Goal: Transaction & Acquisition: Obtain resource

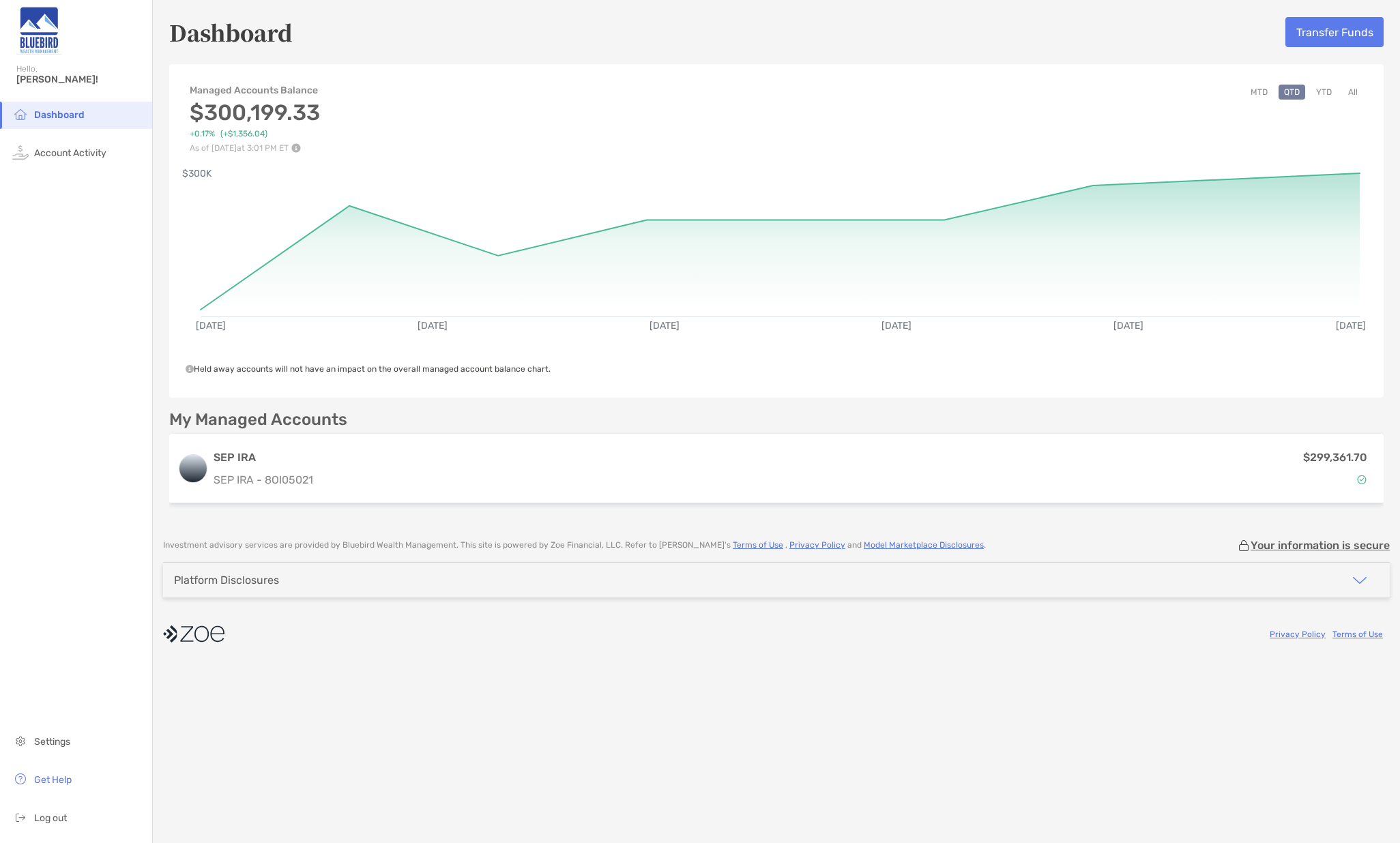
click at [1343, 29] on button "Transfer Funds" at bounding box center [1334, 33] width 98 height 30
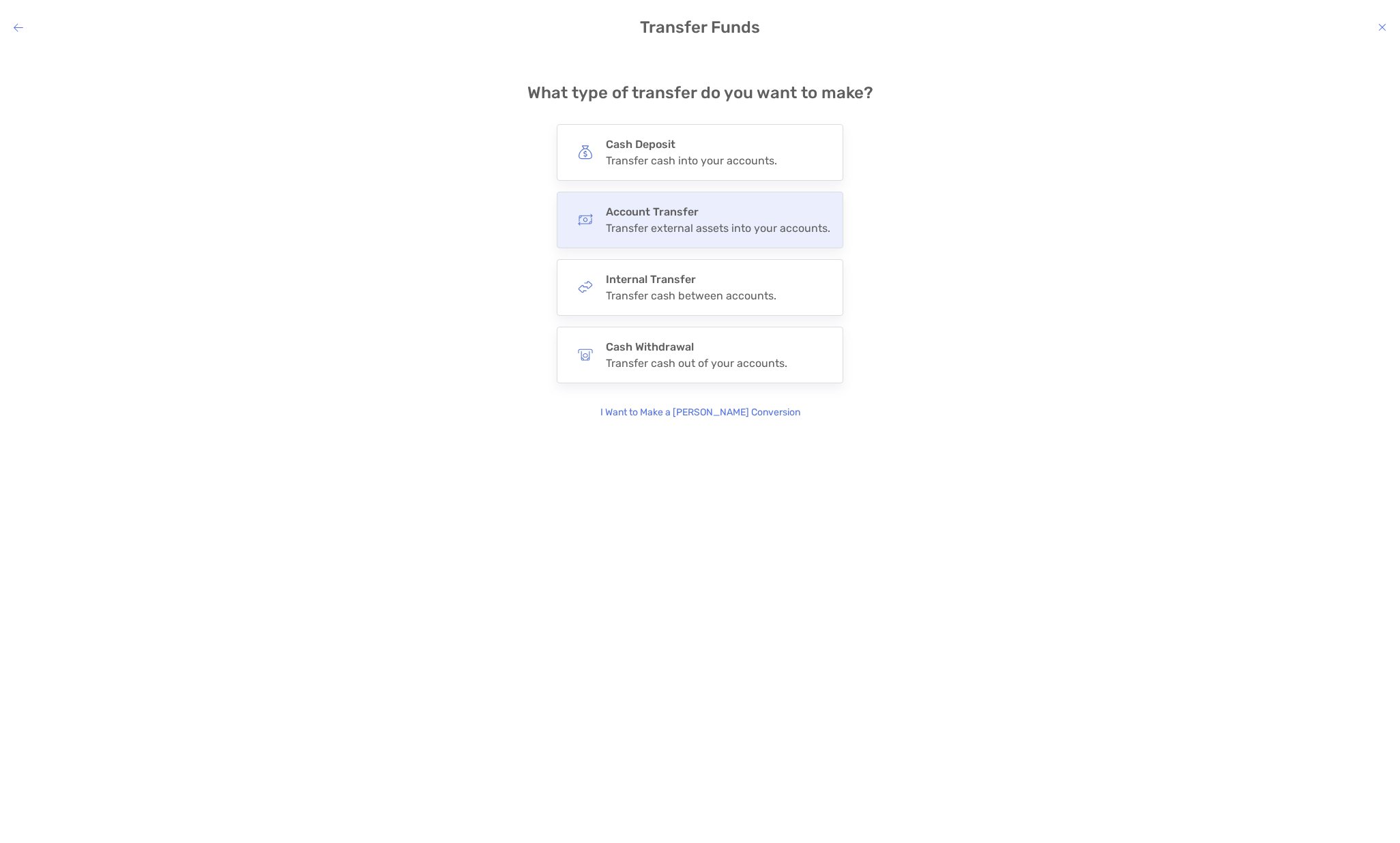
click at [653, 220] on div "Account Transfer Transfer external assets into your accounts." at bounding box center [717, 220] width 225 height 29
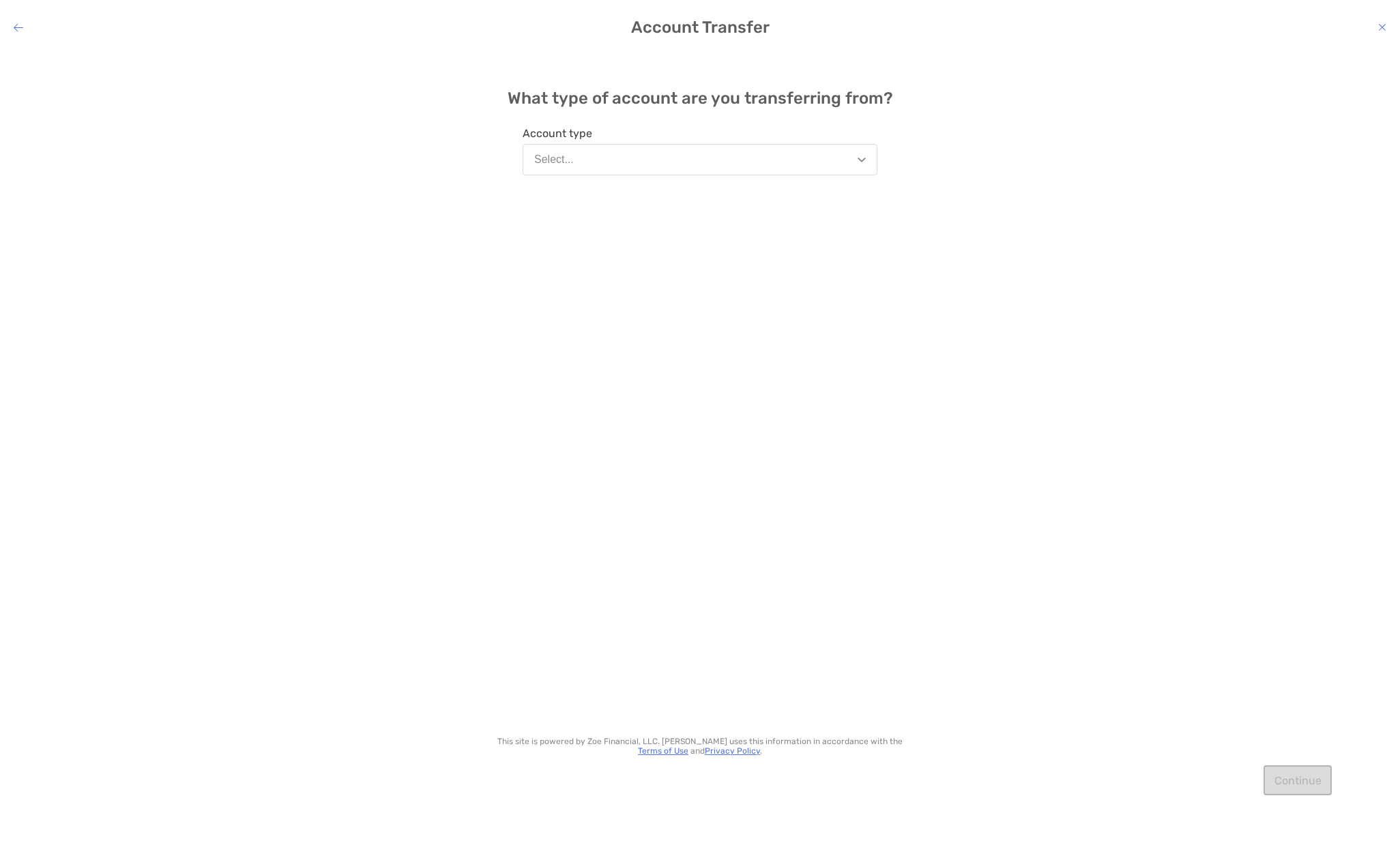
click at [619, 159] on button "Select..." at bounding box center [699, 160] width 355 height 32
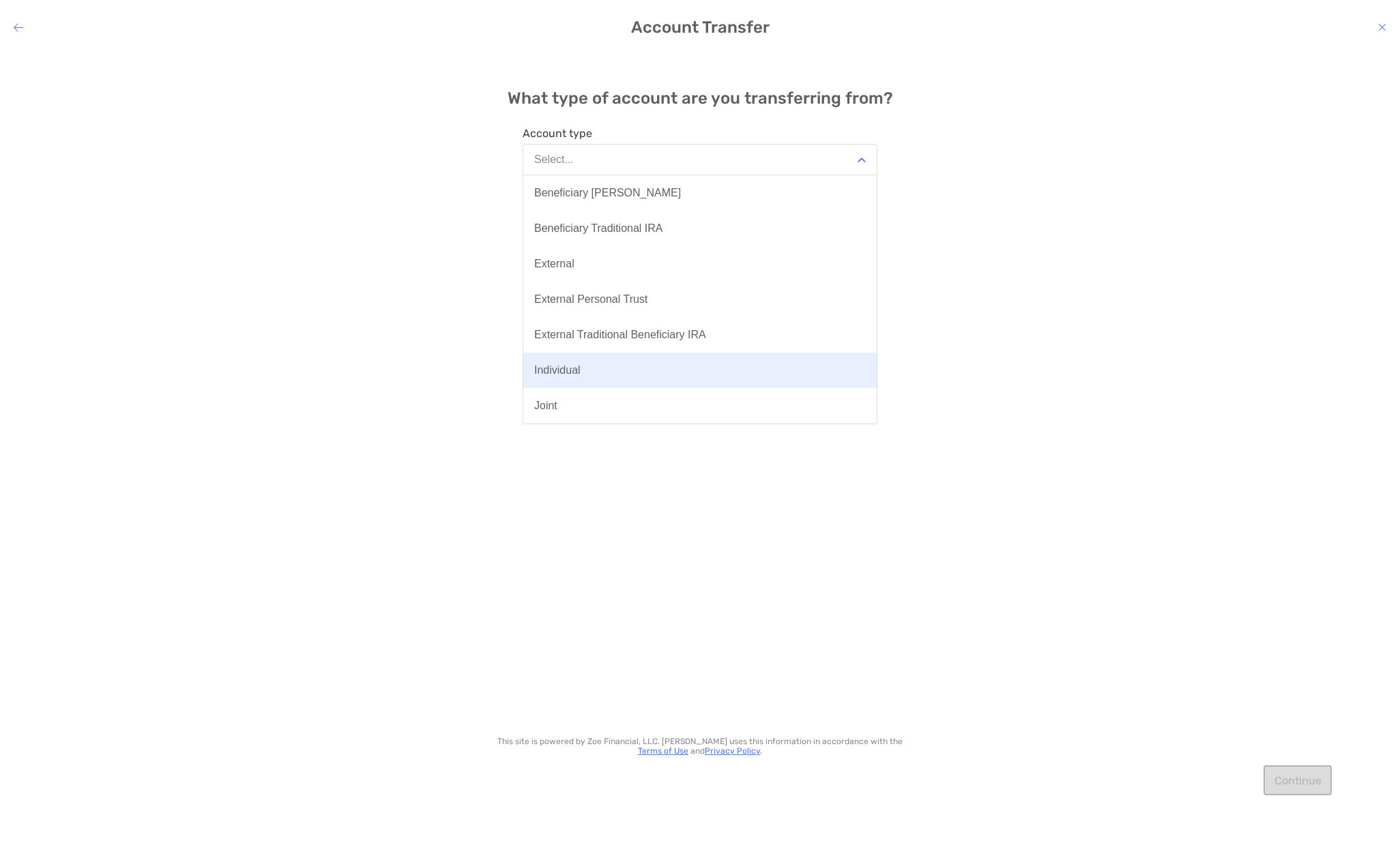
click at [556, 373] on div "Individual" at bounding box center [557, 370] width 46 height 12
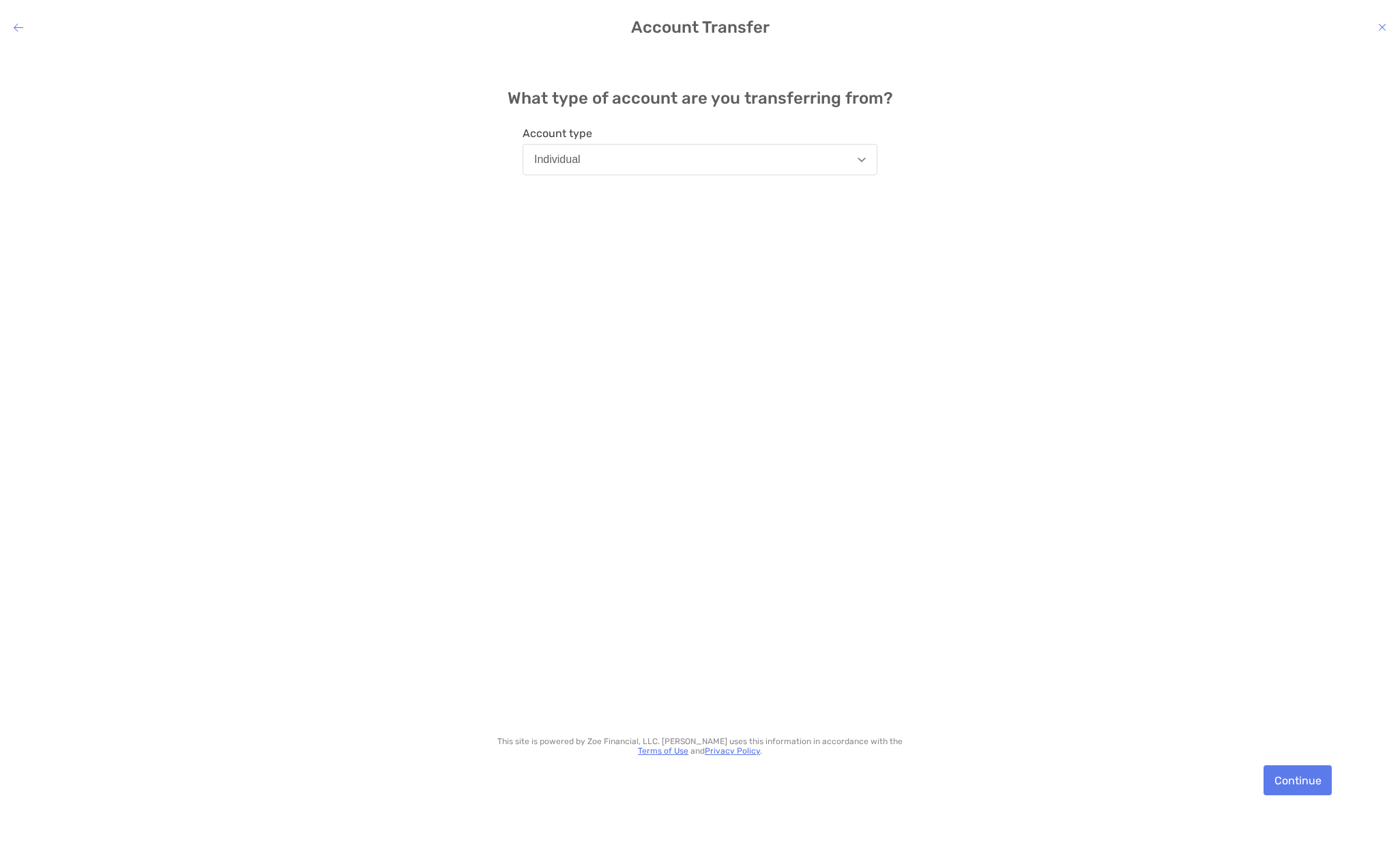
click at [1284, 779] on button "Continue" at bounding box center [1297, 781] width 68 height 30
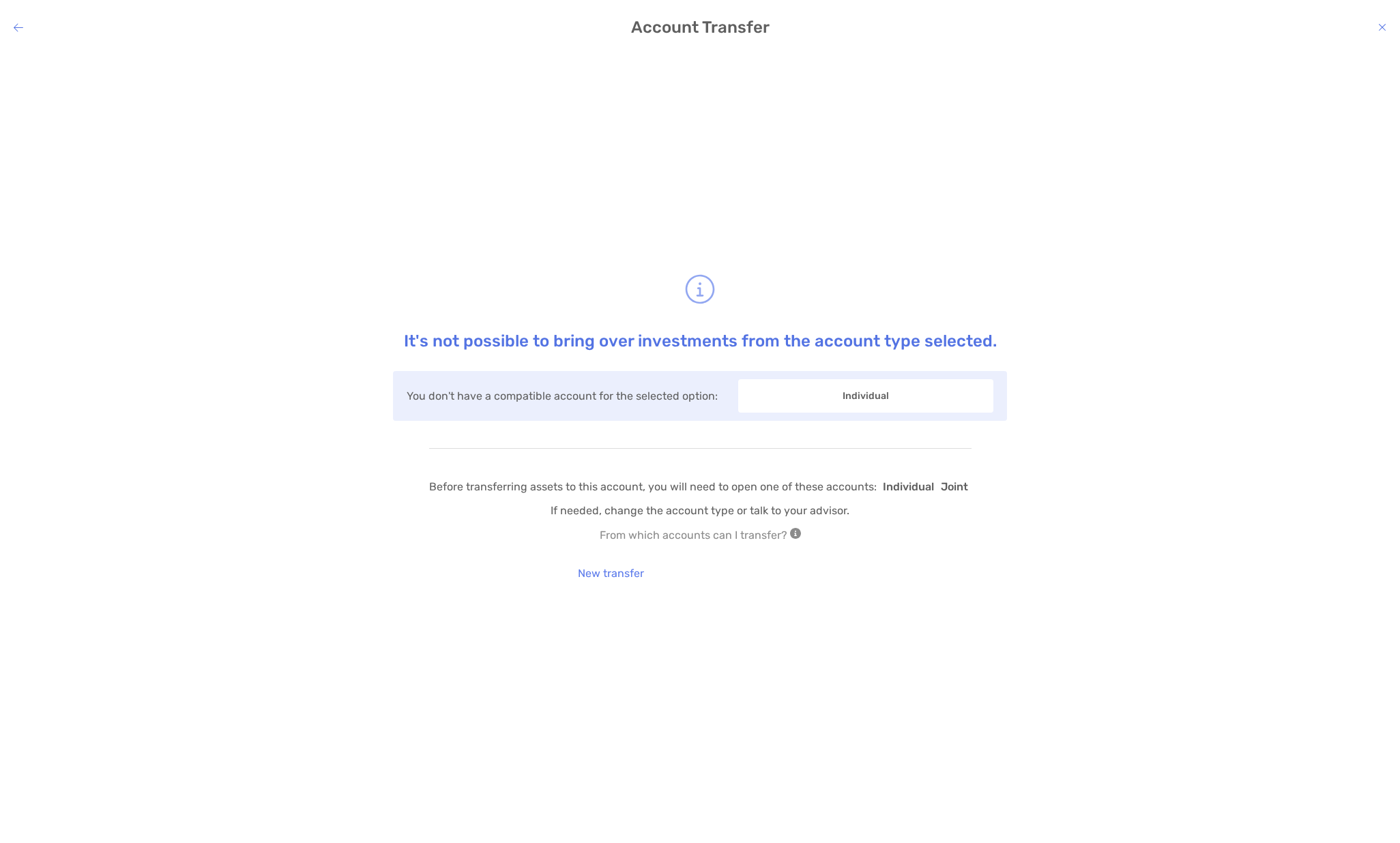
click at [863, 404] on span "Individual" at bounding box center [866, 396] width 256 height 33
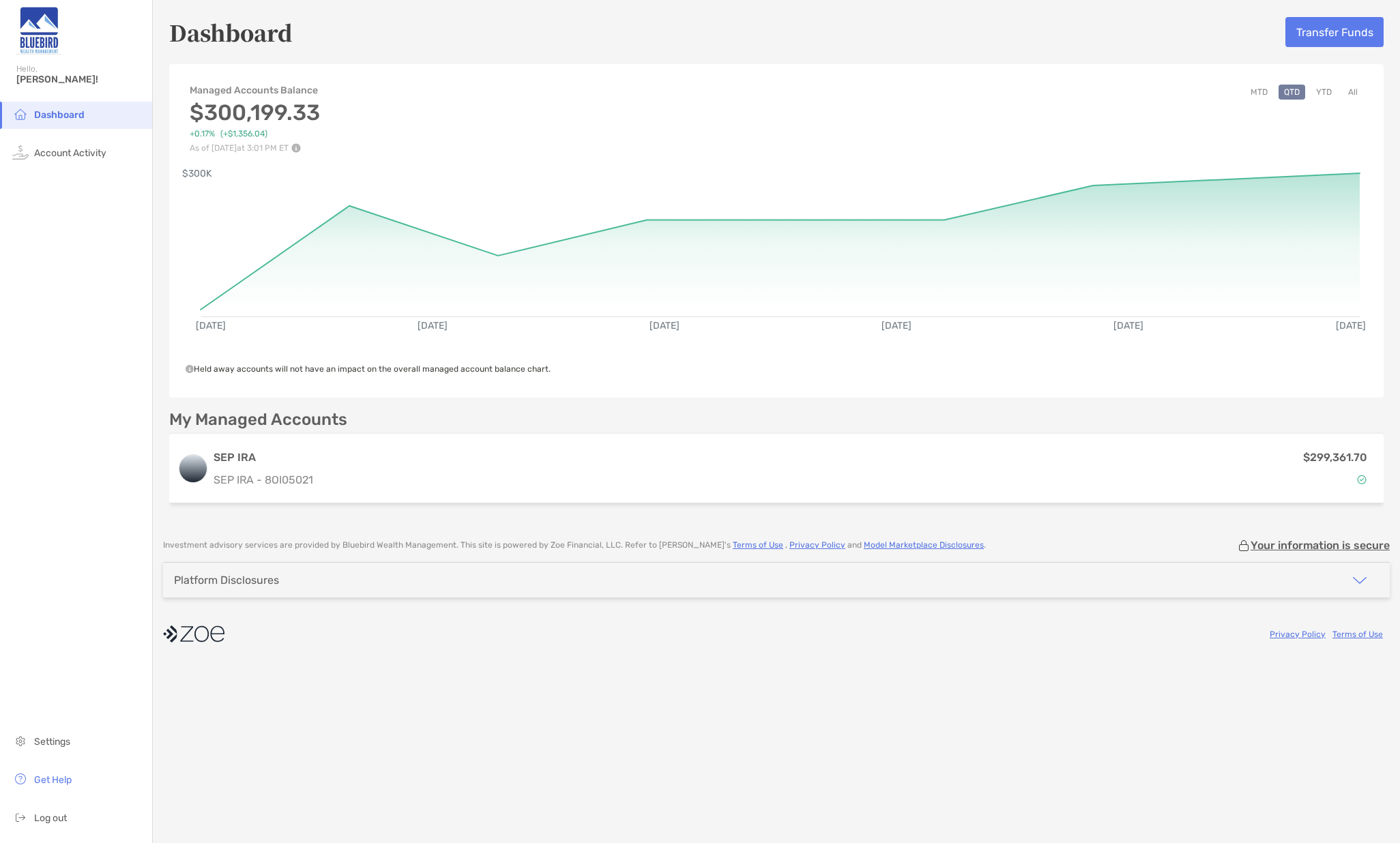
click at [1319, 29] on button "Transfer Funds" at bounding box center [1334, 33] width 98 height 30
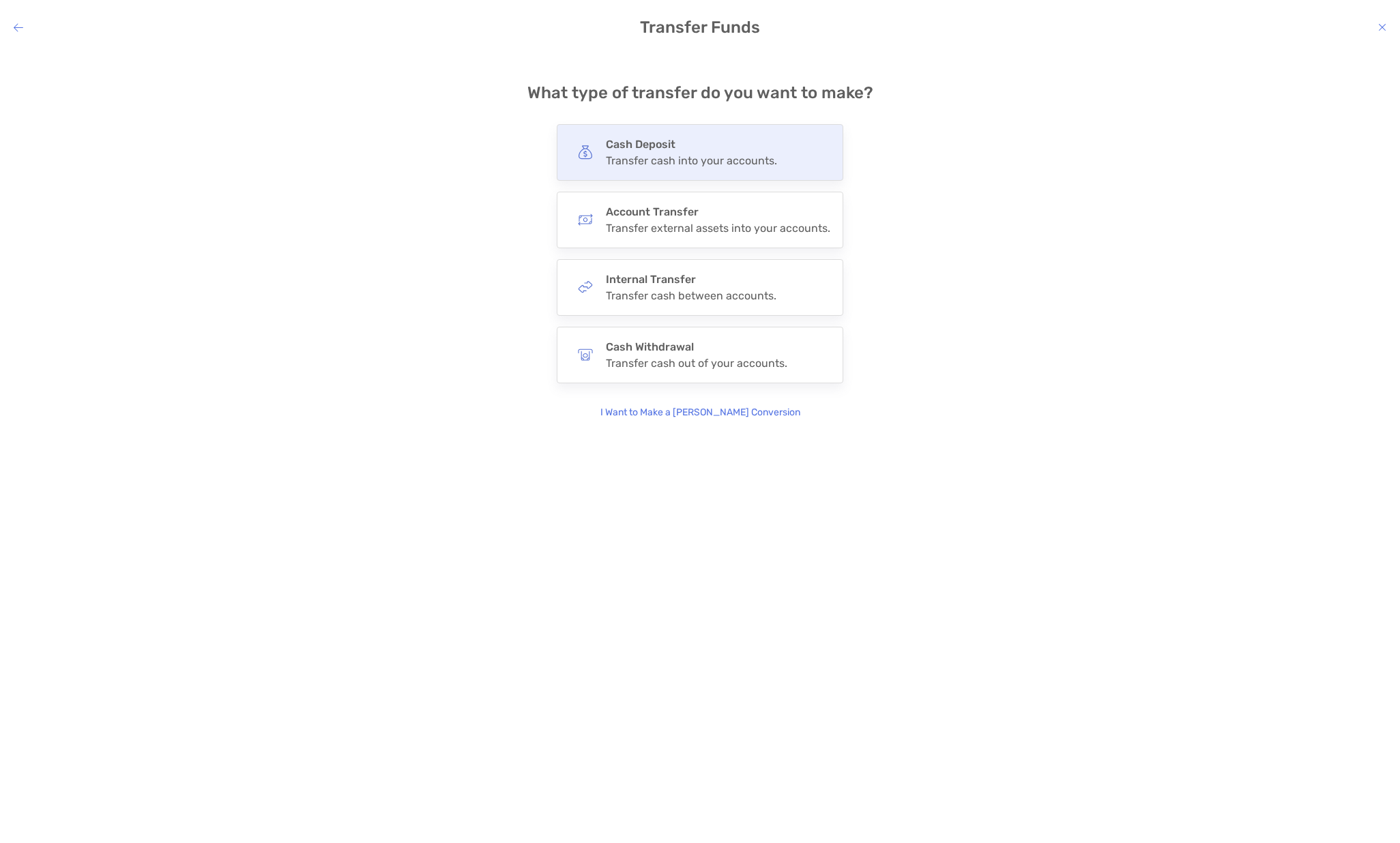
click at [668, 149] on h4 "Cash Deposit" at bounding box center [691, 144] width 172 height 13
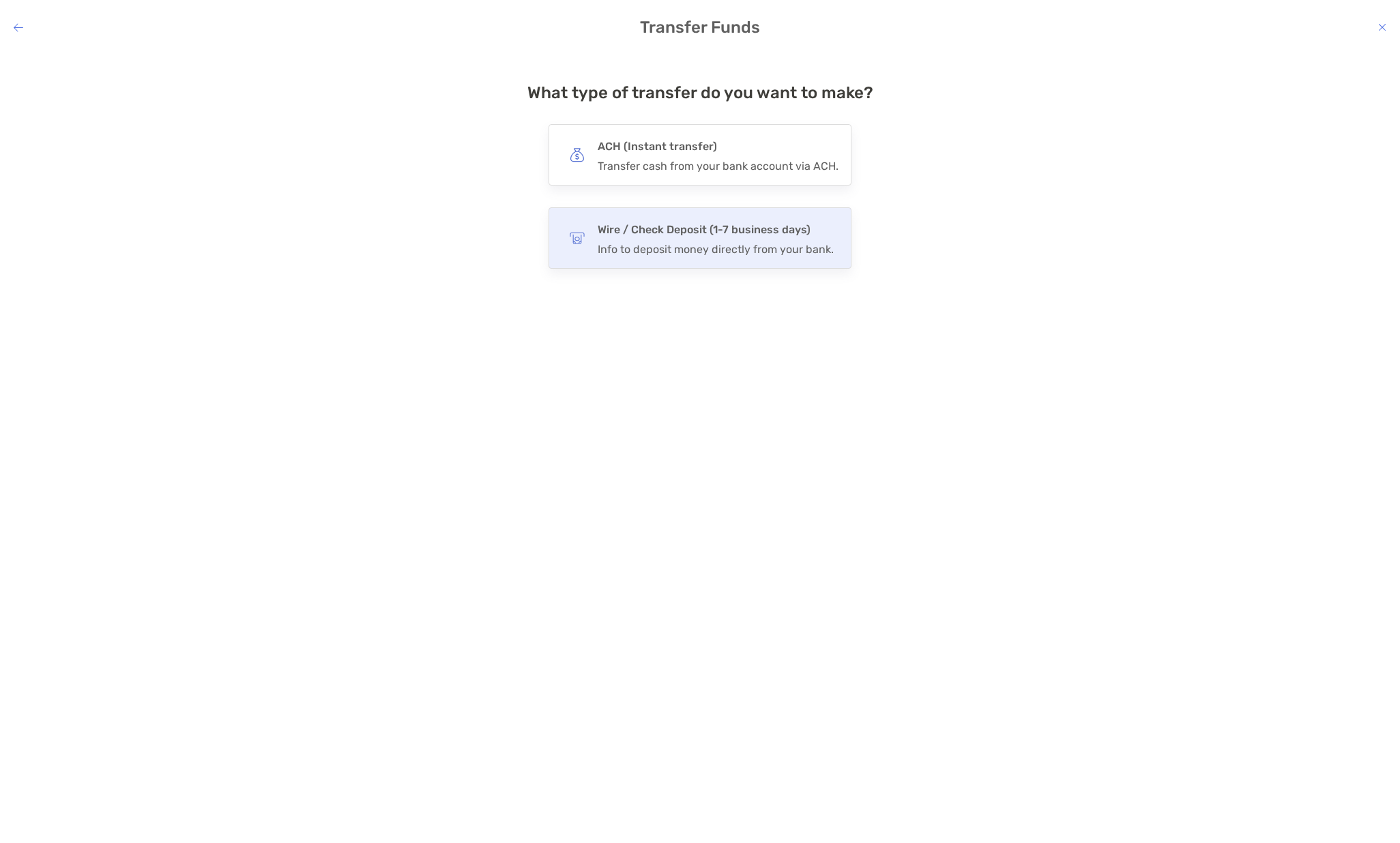
click at [700, 245] on div "Info to deposit money directly from your bank." at bounding box center [716, 249] width 236 height 13
click at [0, 0] on input "****" at bounding box center [0, 0] width 0 height 0
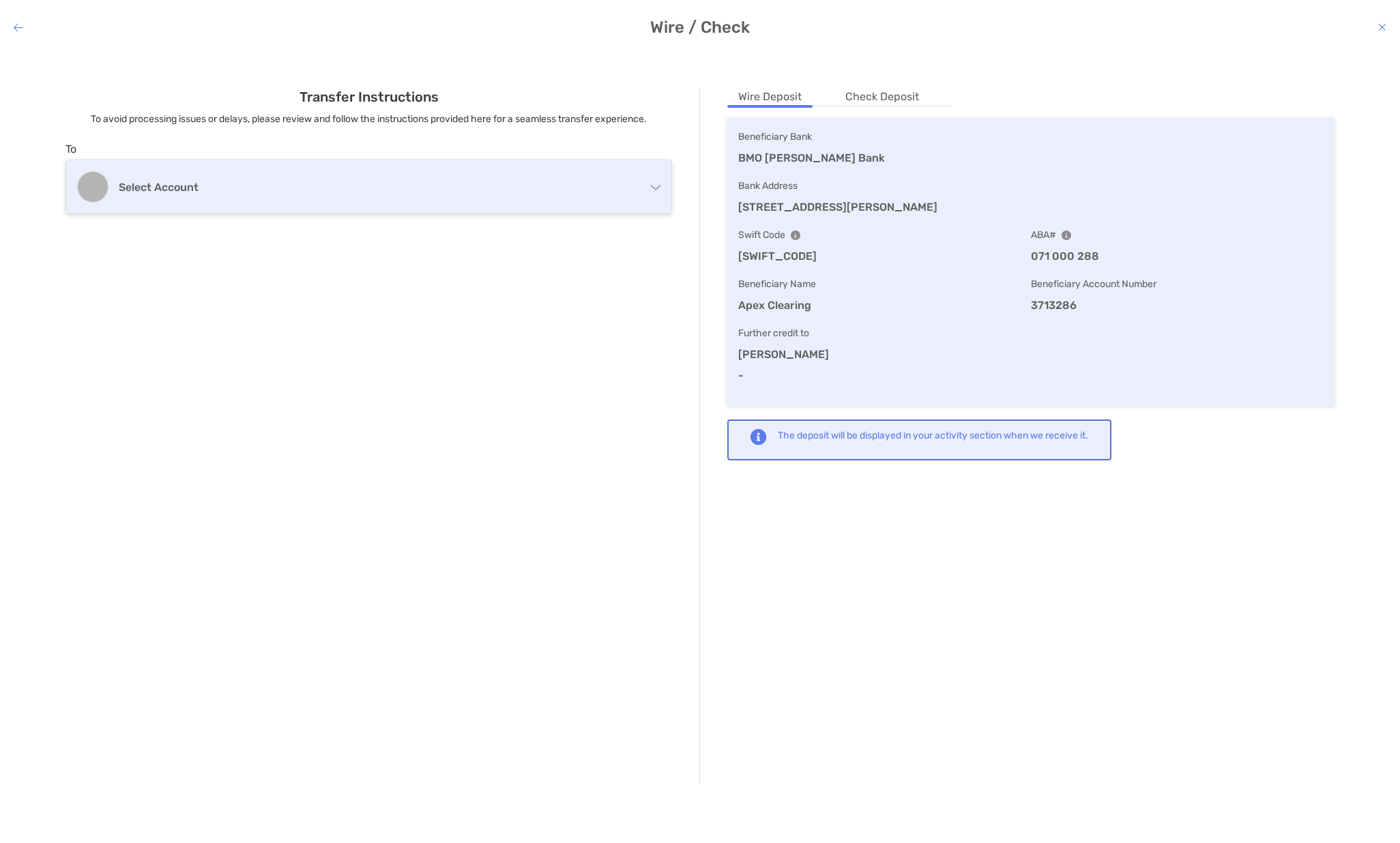
click at [150, 184] on h4 "Select account" at bounding box center [360, 187] width 483 height 13
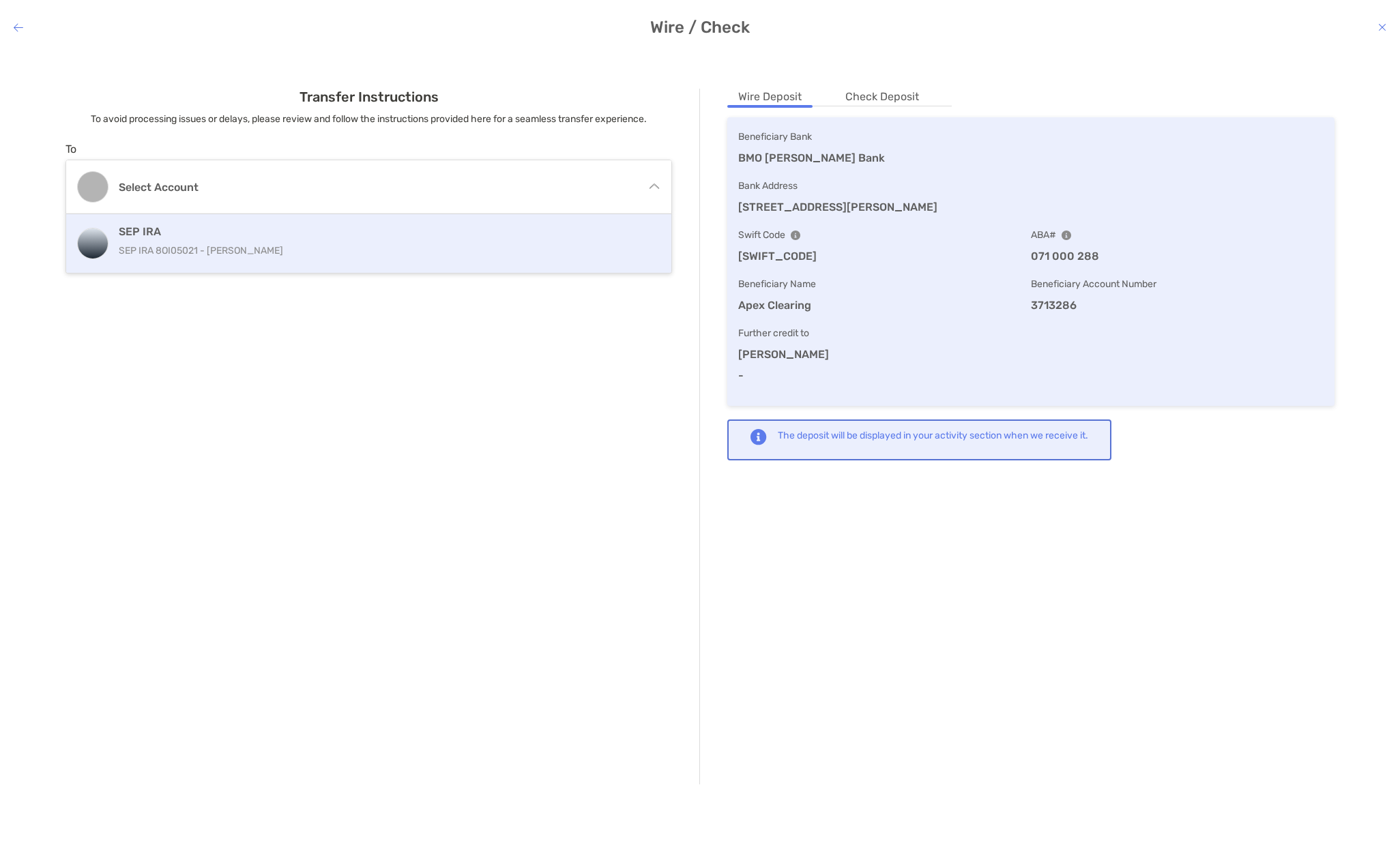
click at [163, 246] on p "SEP IRA 8OI05021 - [PERSON_NAME]" at bounding box center [367, 250] width 496 height 17
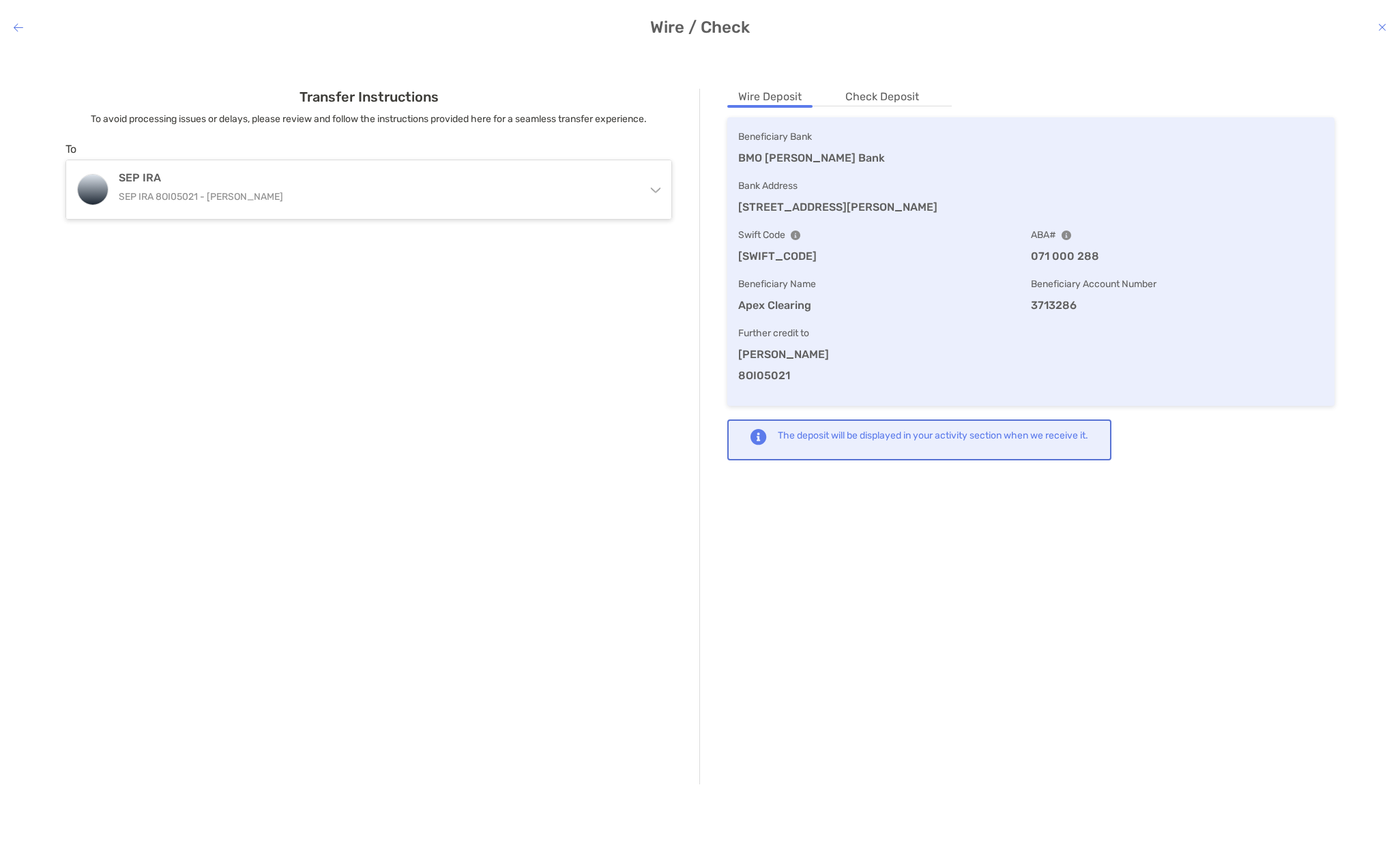
click at [657, 189] on icon "modal" at bounding box center [655, 188] width 11 height 11
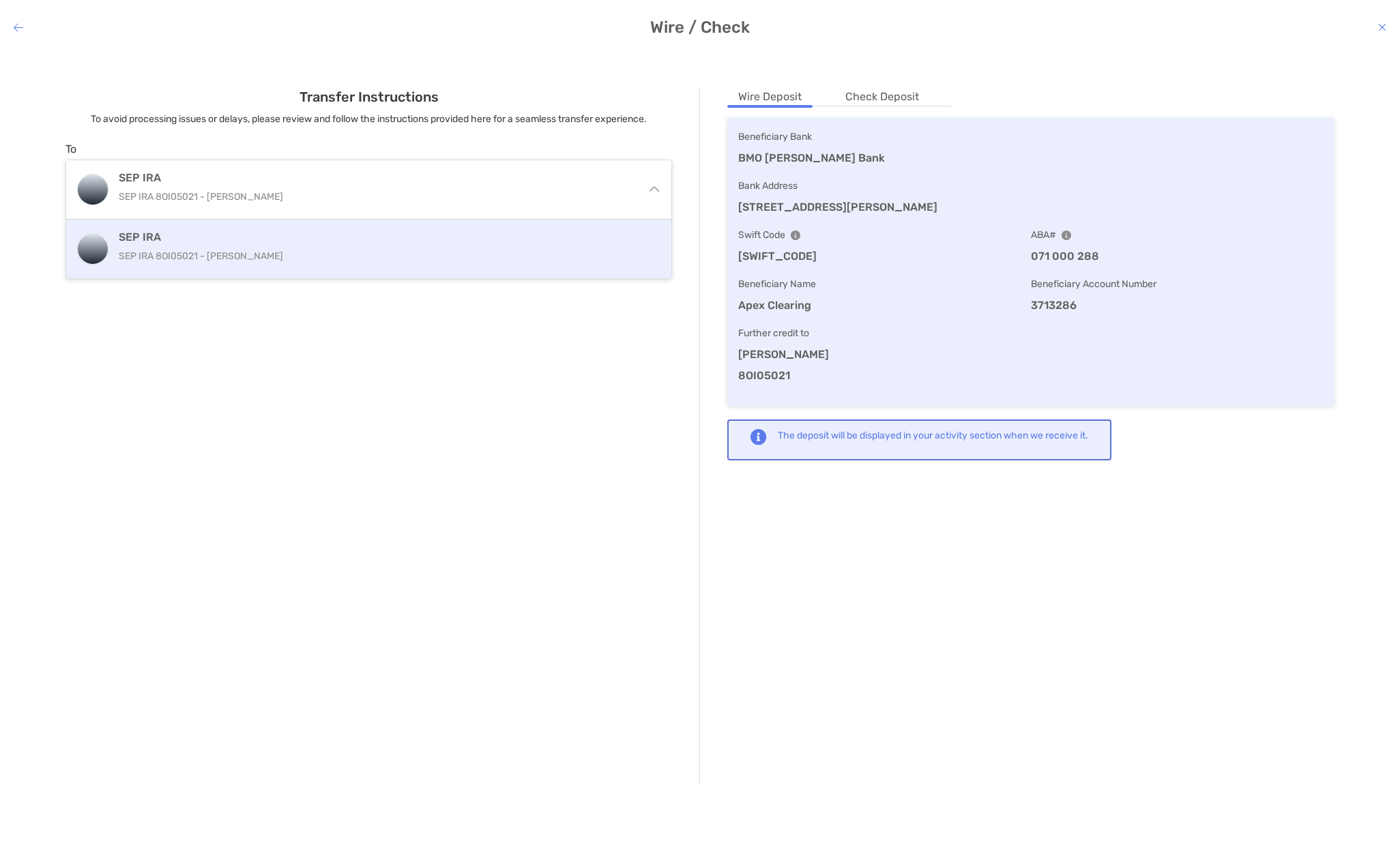
click at [612, 241] on h4 "SEP IRA" at bounding box center [367, 237] width 496 height 13
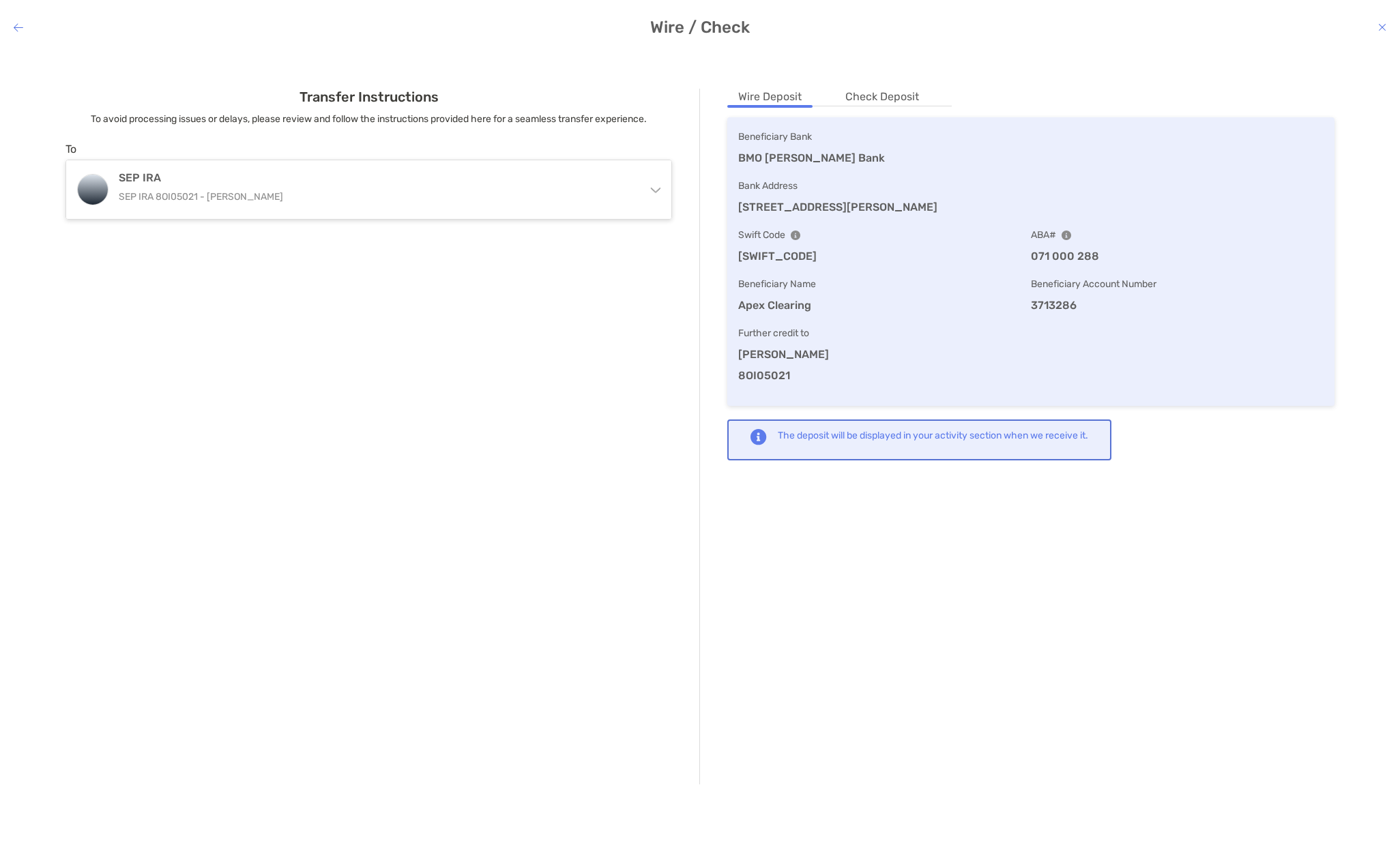
click at [885, 91] on li "Check Deposit" at bounding box center [882, 97] width 95 height 17
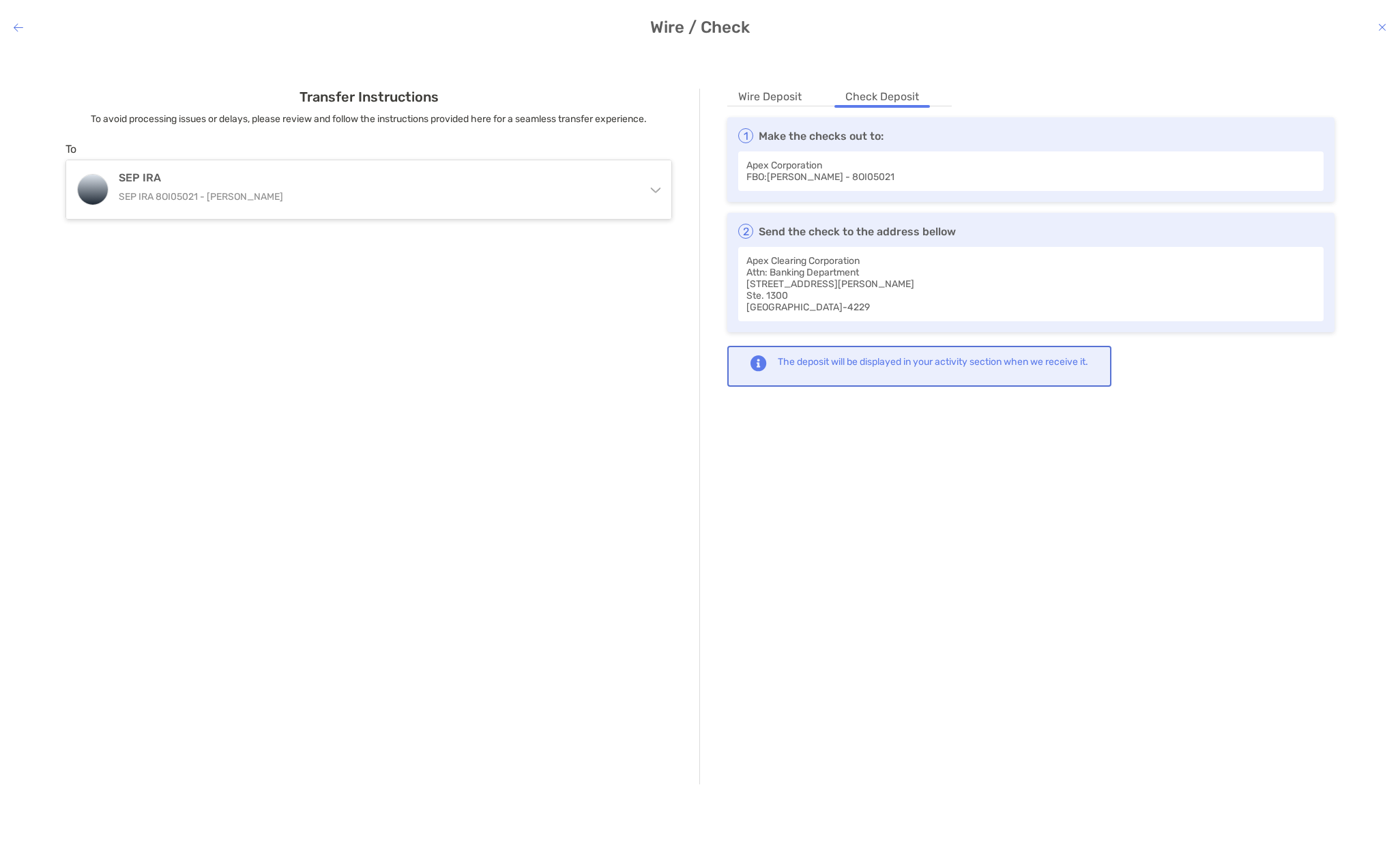
click at [772, 96] on li "Wire Deposit" at bounding box center [770, 97] width 85 height 17
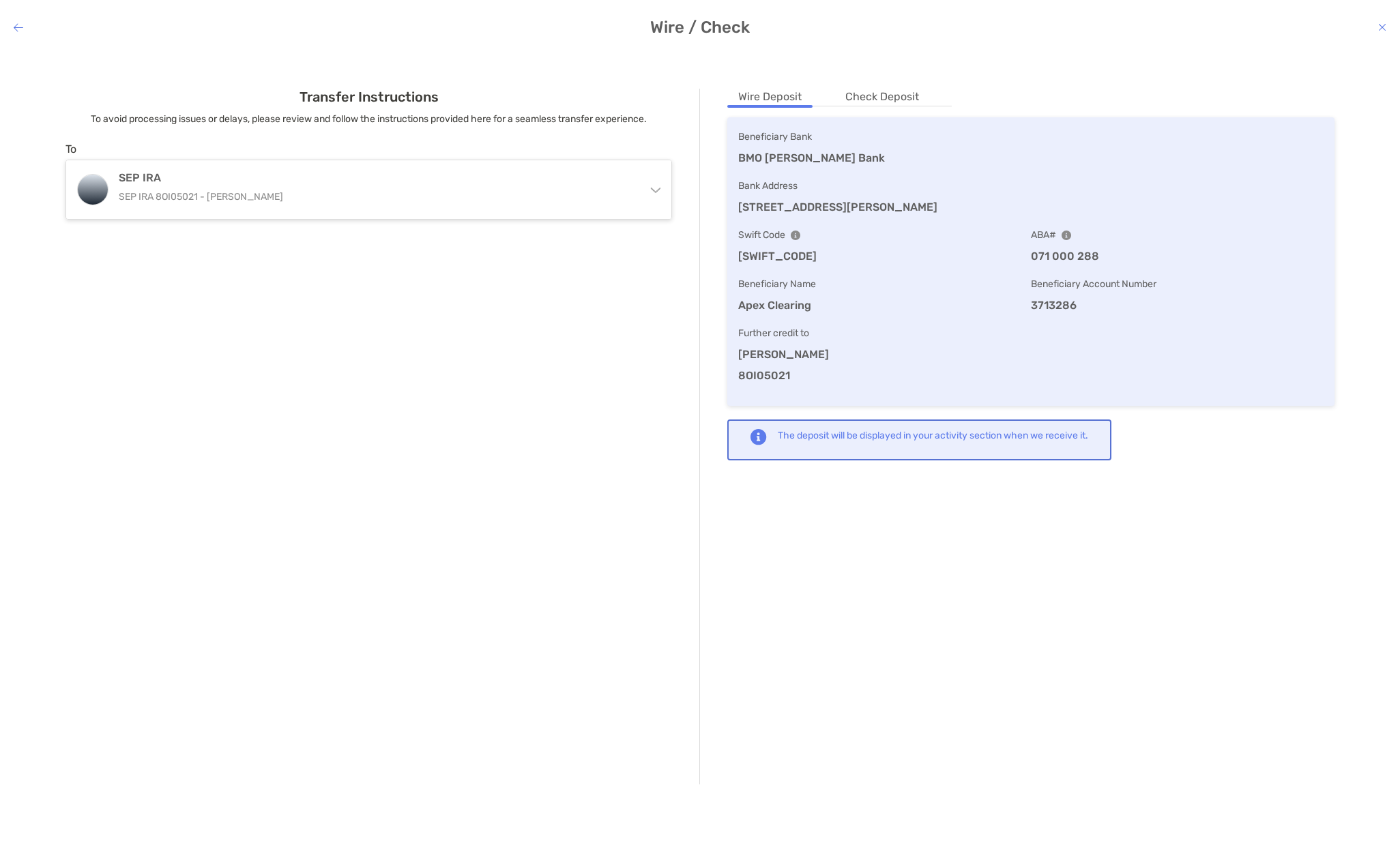
click at [18, 27] on icon "modal" at bounding box center [18, 27] width 10 height 11
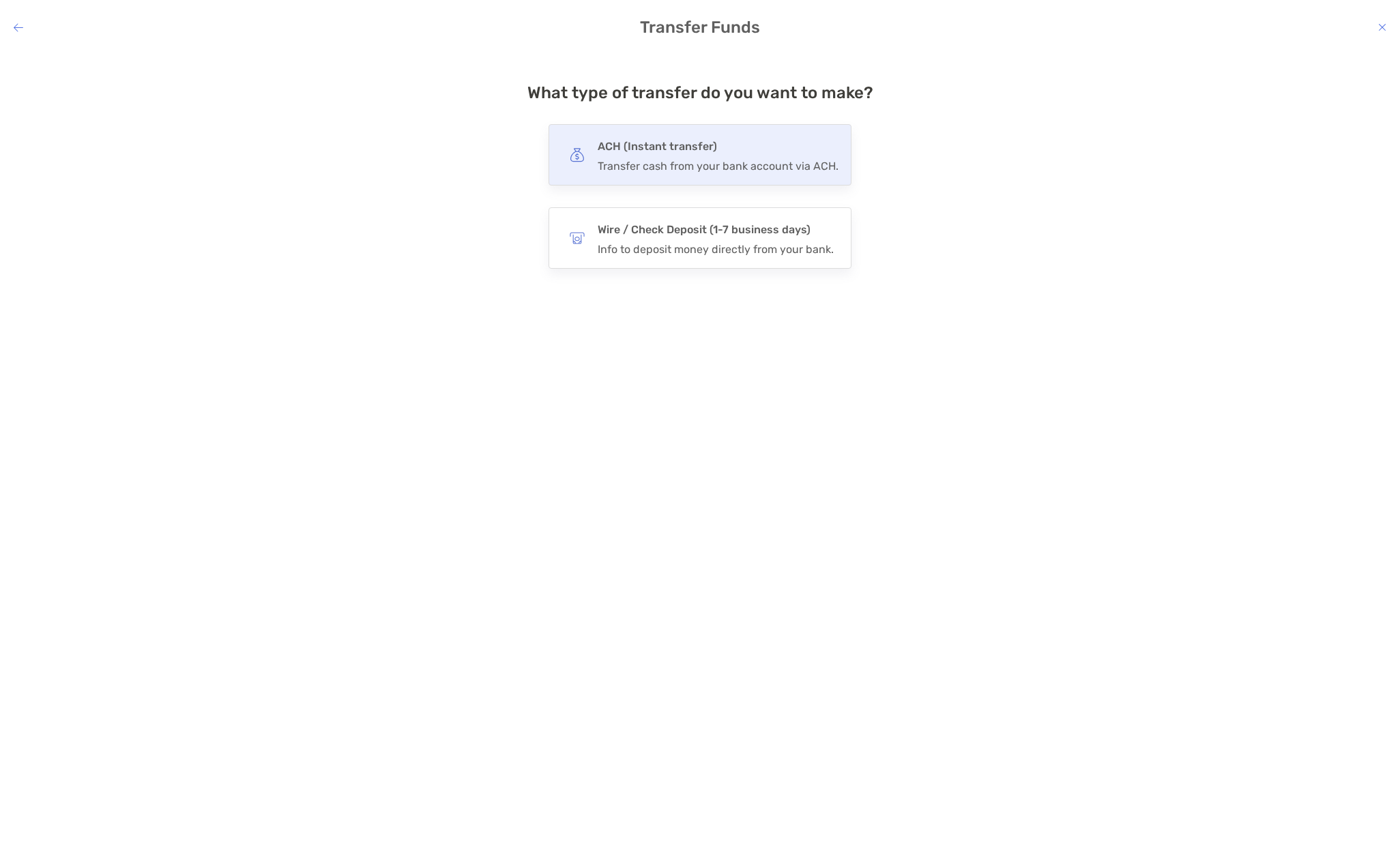
click at [660, 146] on h4 "ACH (Instant transfer)" at bounding box center [718, 146] width 241 height 19
click at [0, 0] on input "***" at bounding box center [0, 0] width 0 height 0
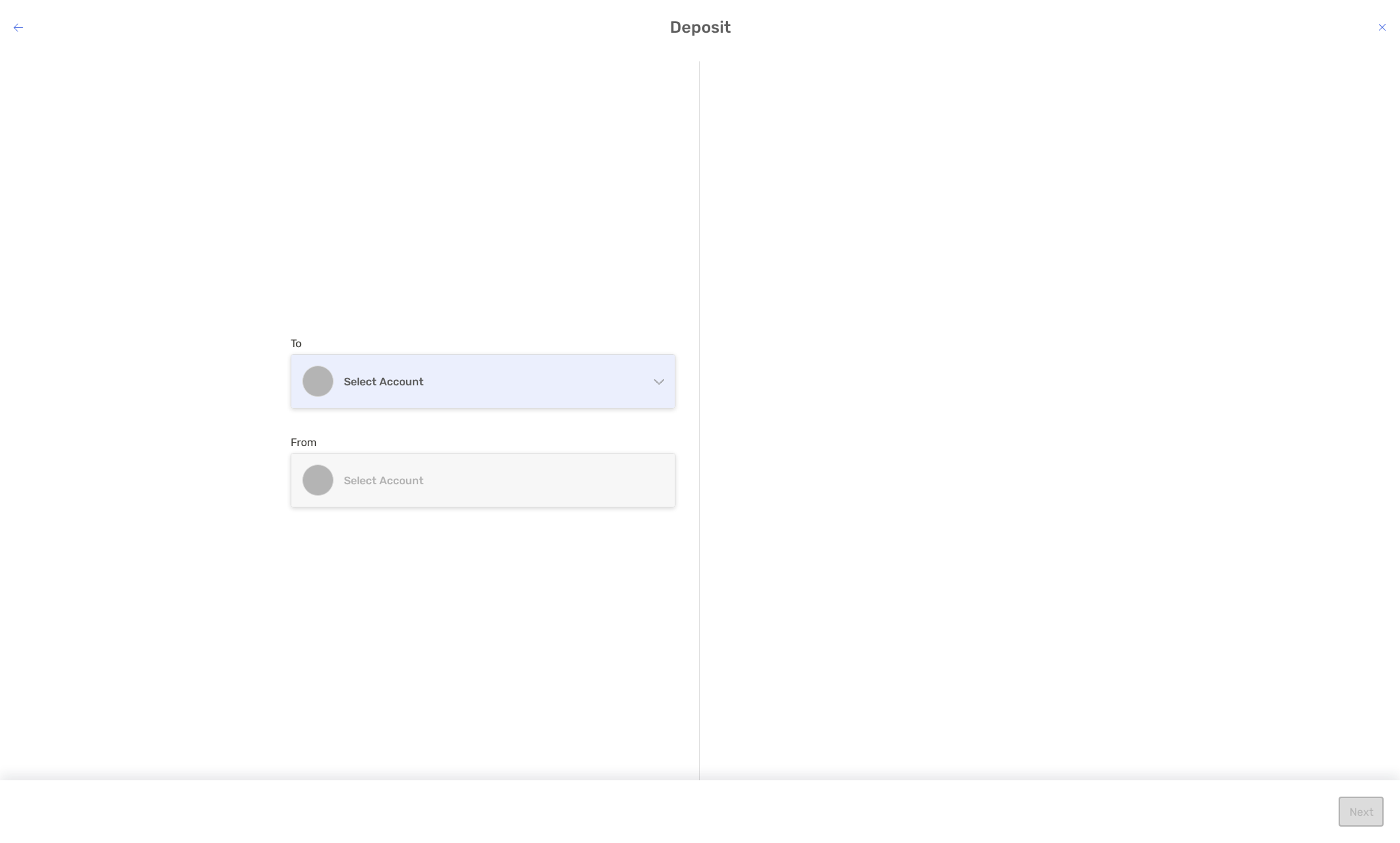
click at [574, 386] on h4 "Select account" at bounding box center [491, 381] width 295 height 13
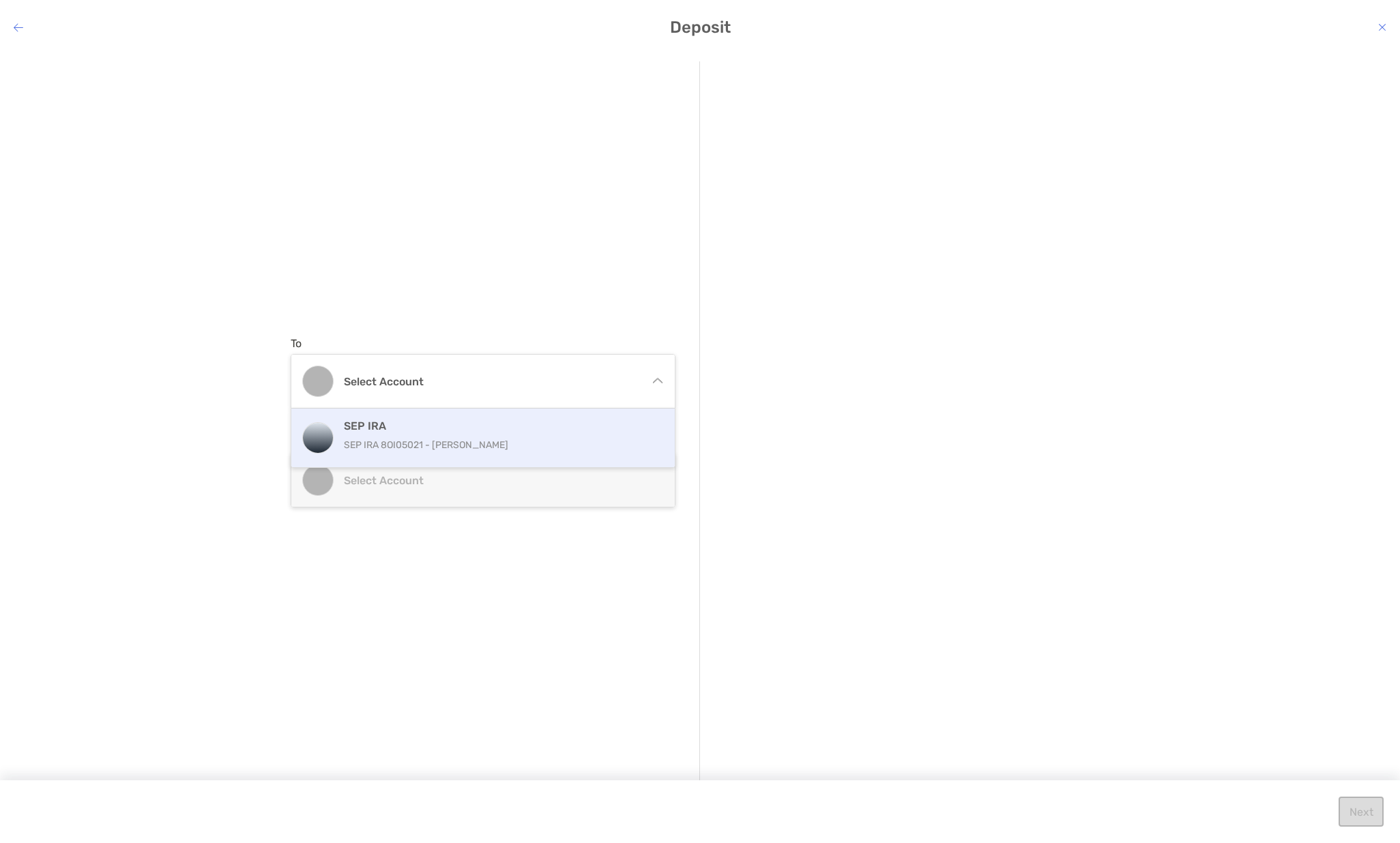
click at [520, 440] on p "SEP IRA 8OI05021 - [PERSON_NAME]" at bounding box center [497, 445] width 308 height 17
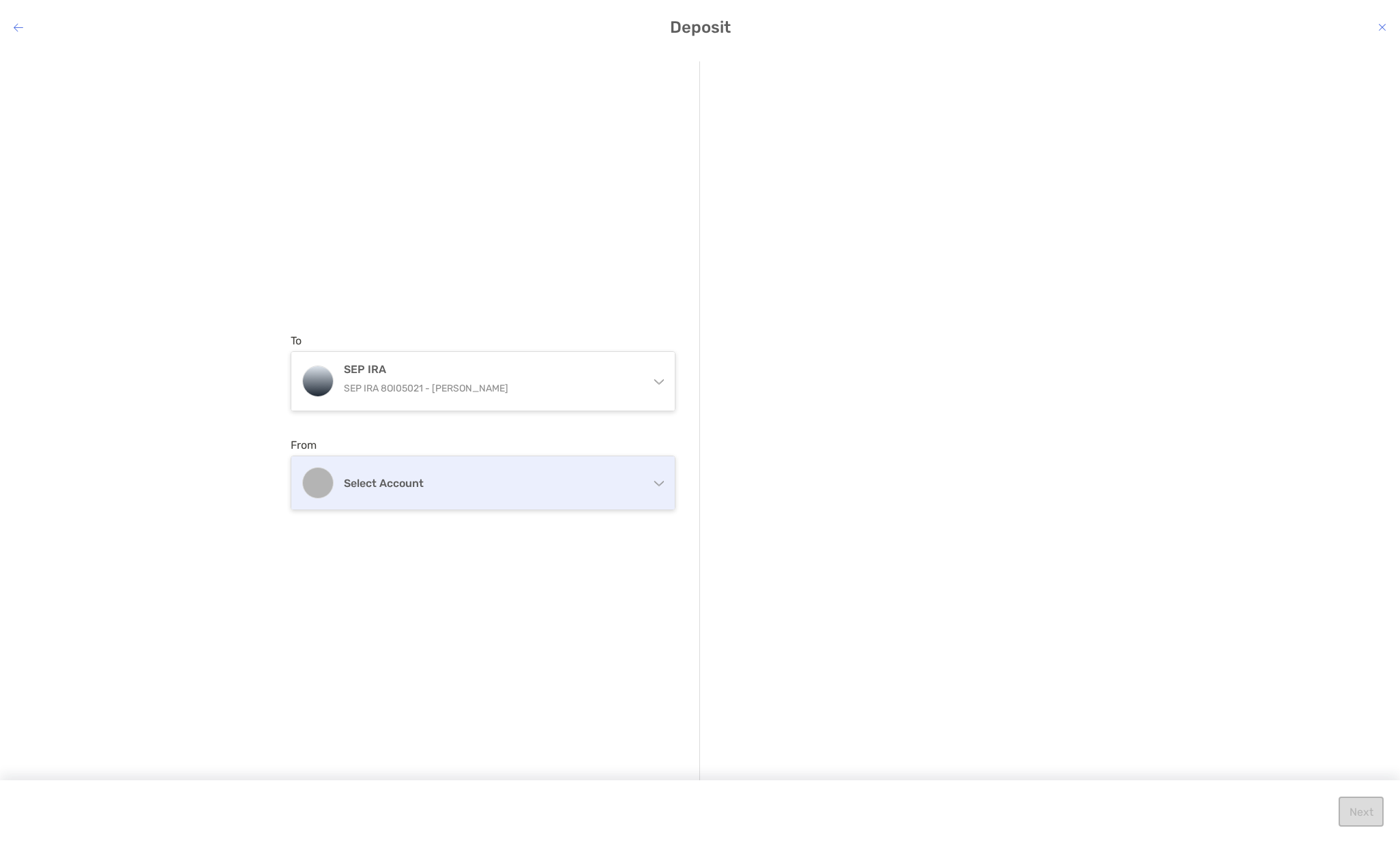
click at [495, 479] on h4 "Select account" at bounding box center [491, 483] width 295 height 13
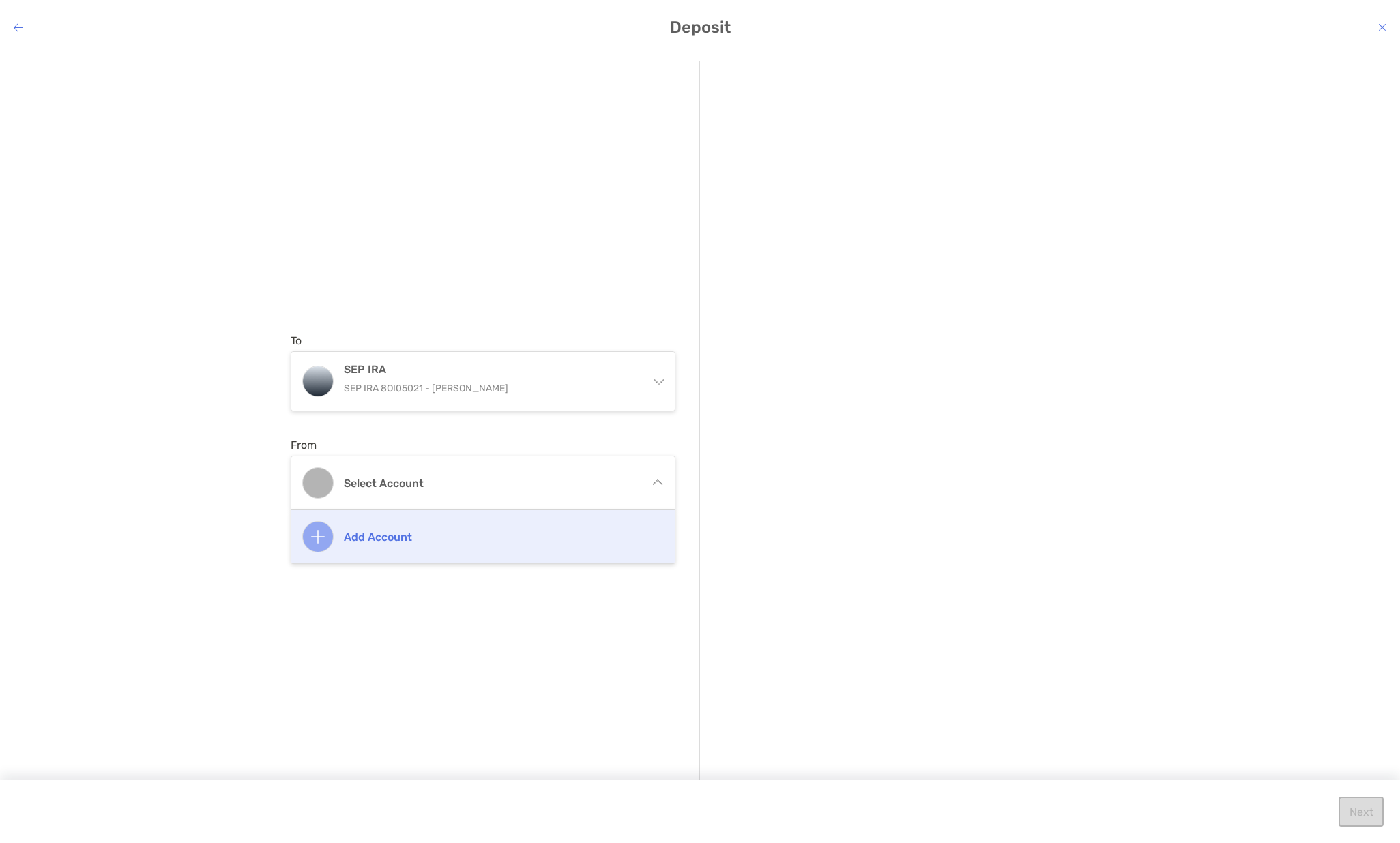
click at [389, 540] on h4 "Add account" at bounding box center [497, 537] width 308 height 13
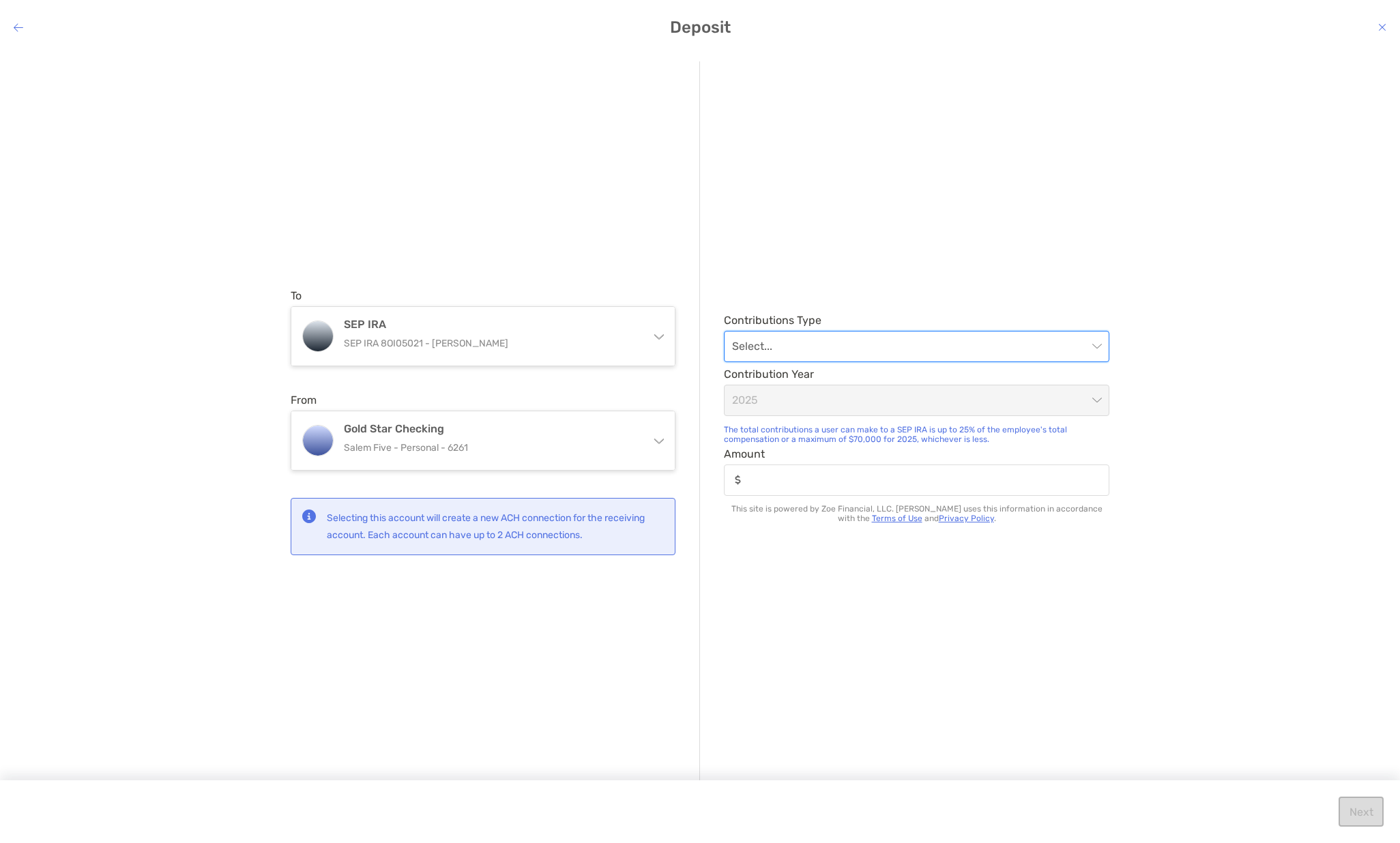
click at [776, 349] on input "modal" at bounding box center [909, 347] width 355 height 30
click at [785, 378] on div "Employer" at bounding box center [916, 383] width 364 height 17
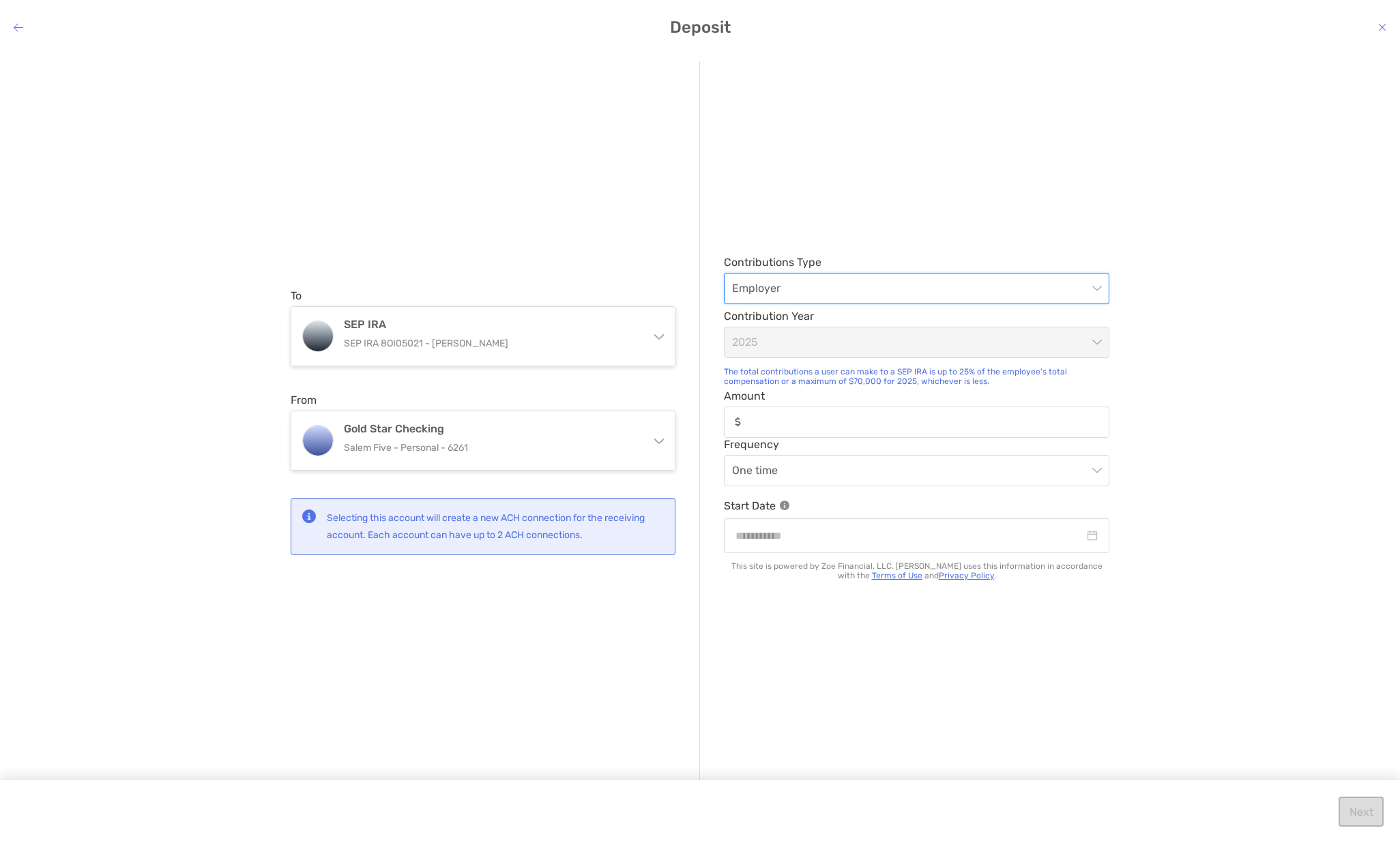
click at [782, 339] on span "2025" at bounding box center [916, 342] width 369 height 30
click at [1095, 344] on span "2025" at bounding box center [916, 342] width 369 height 30
click at [848, 428] on input "Amount" at bounding box center [927, 421] width 361 height 11
type input "*****"
click at [861, 472] on span "One time" at bounding box center [916, 471] width 369 height 30
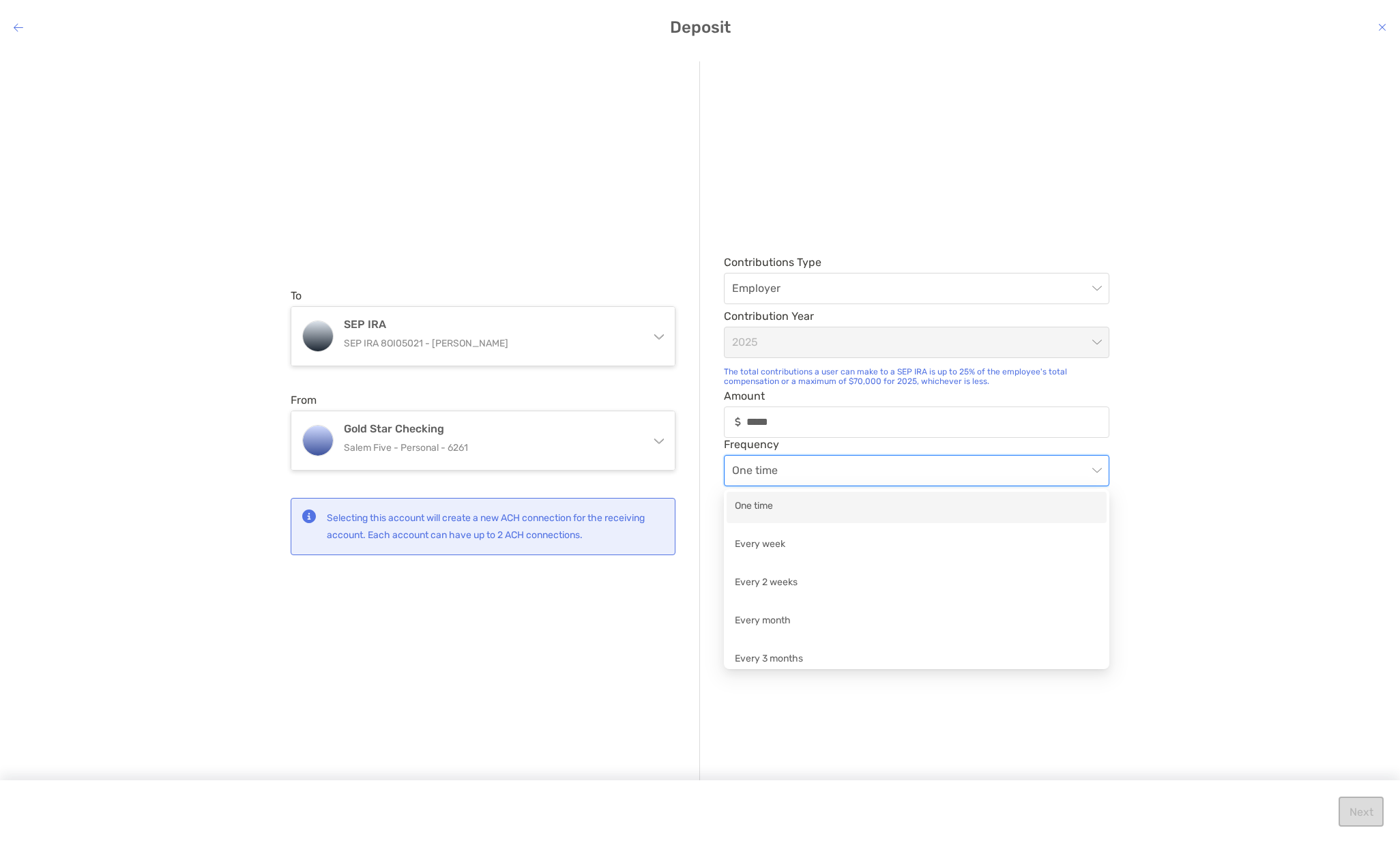
click at [757, 504] on div "One time" at bounding box center [916, 507] width 364 height 17
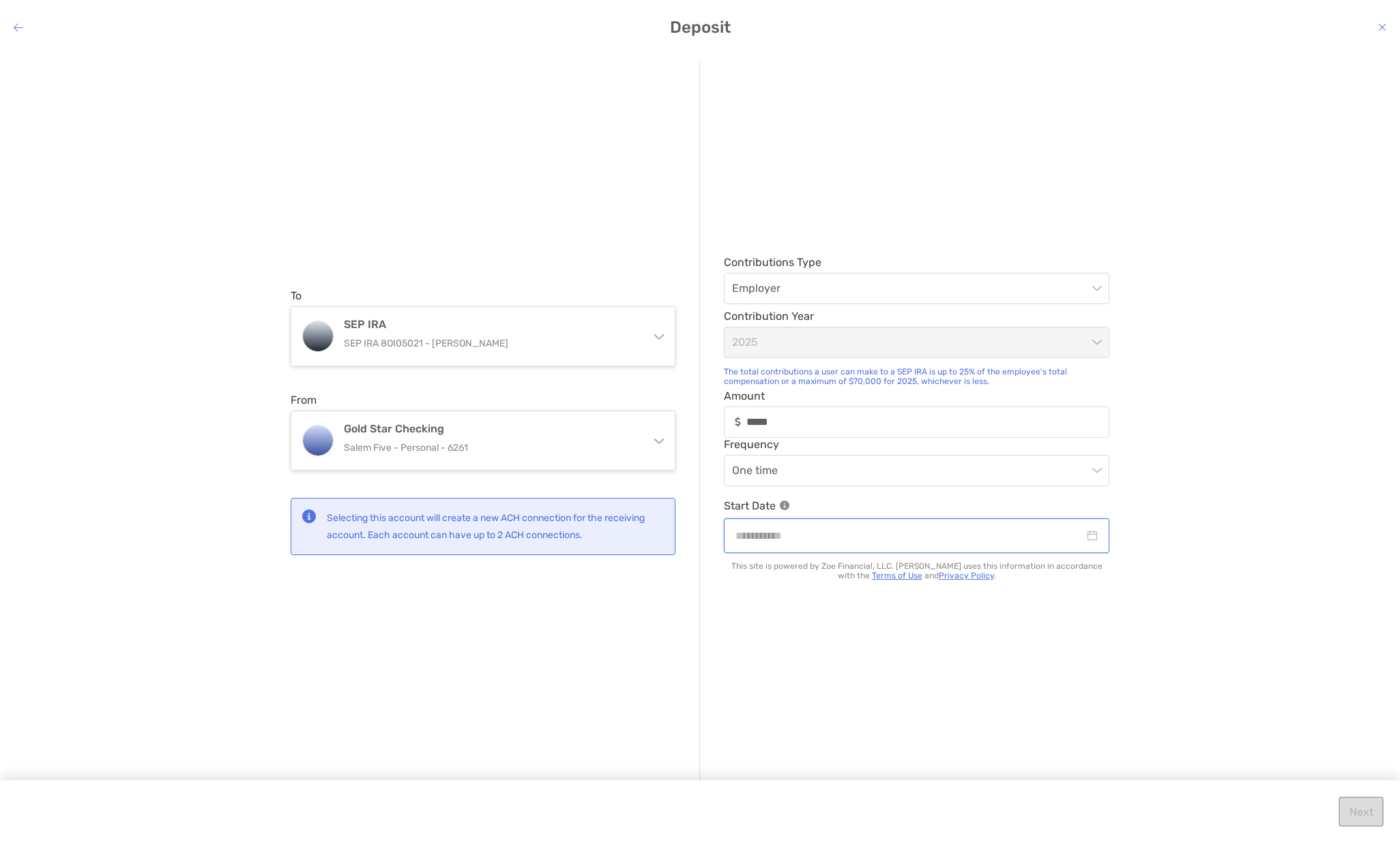
click at [751, 538] on input "modal" at bounding box center [909, 536] width 348 height 17
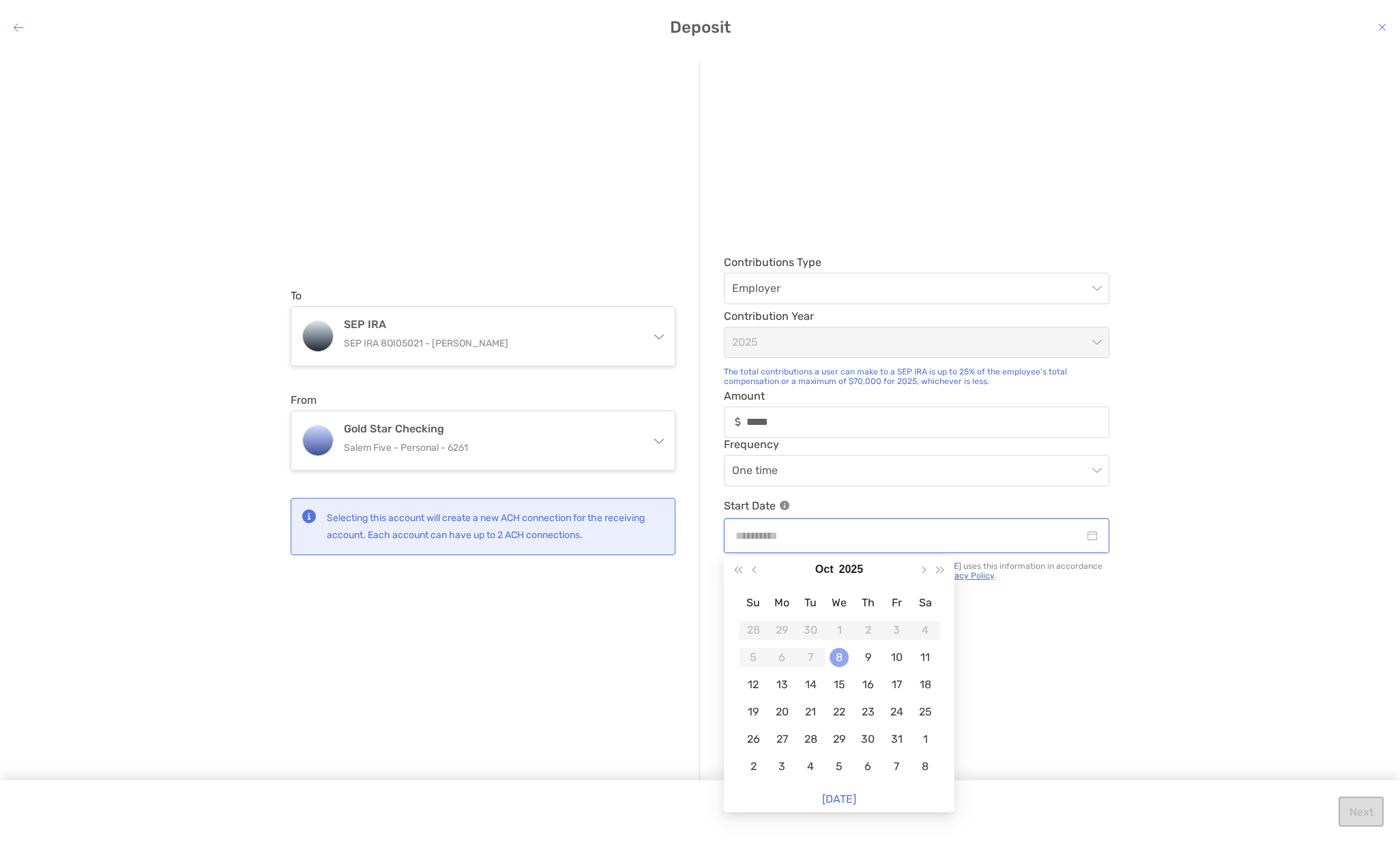
type input "**********"
click at [834, 655] on div "8" at bounding box center [838, 657] width 19 height 19
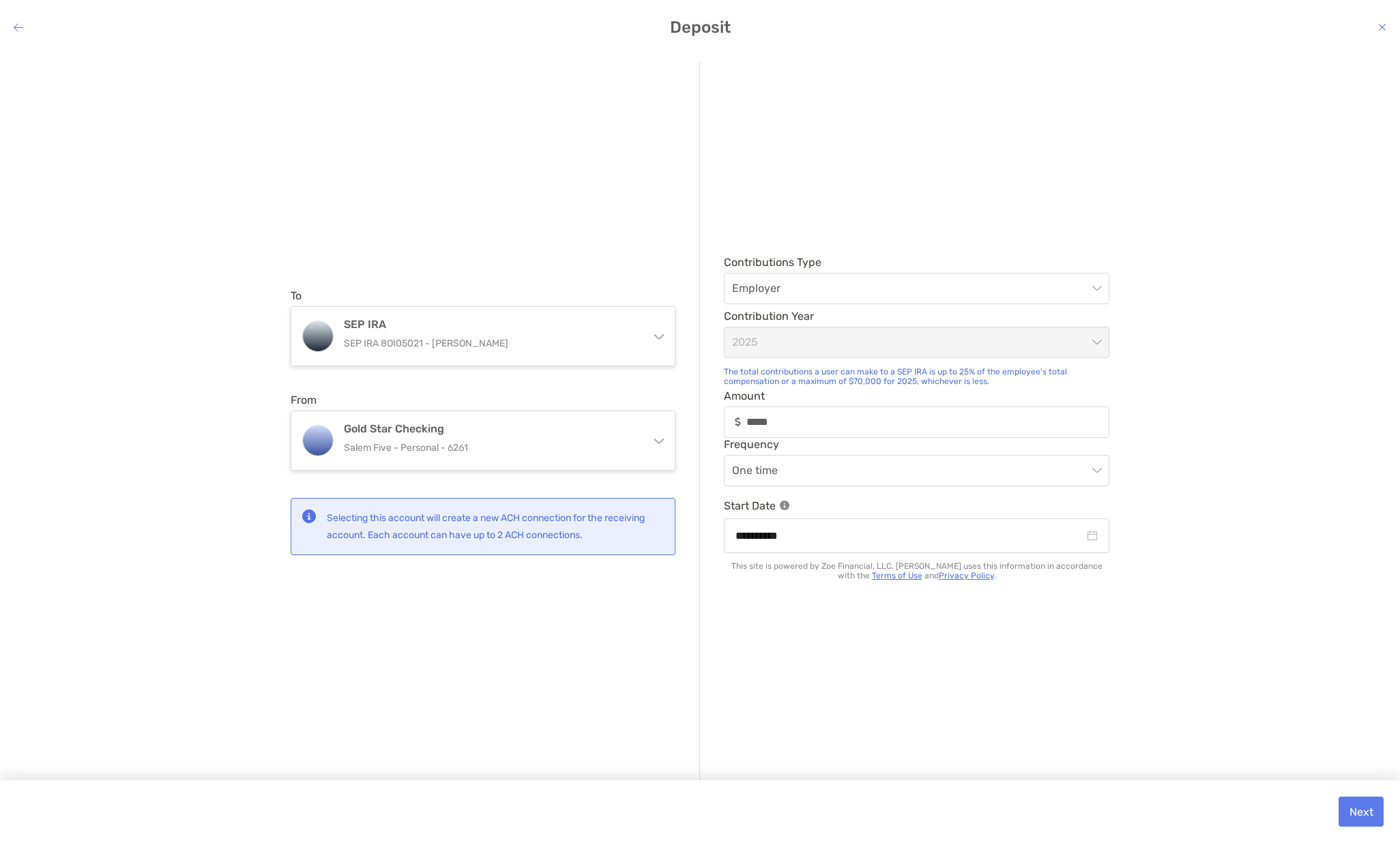
click at [1355, 813] on button "Next" at bounding box center [1361, 812] width 45 height 30
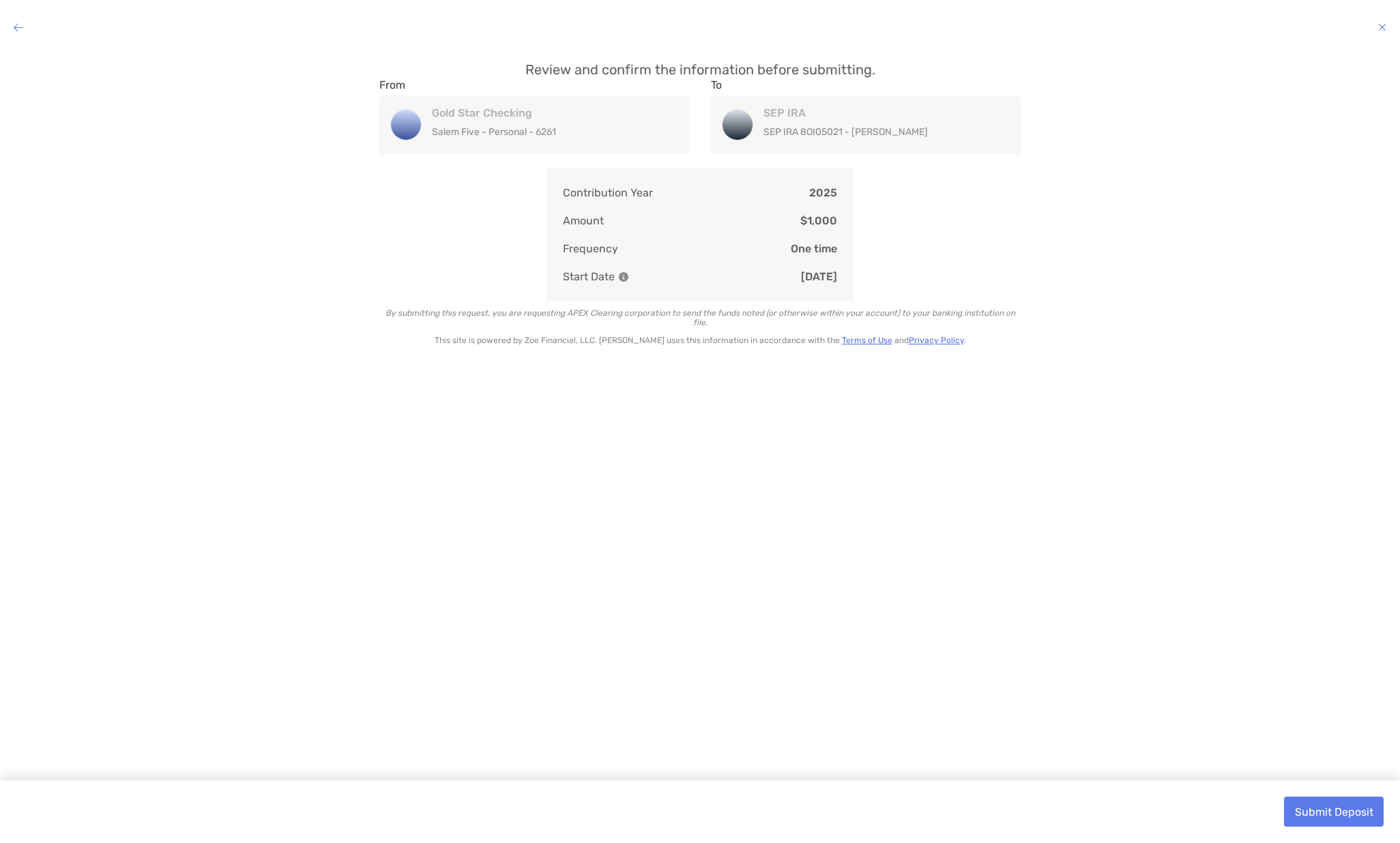
click at [1340, 807] on button "Submit Deposit" at bounding box center [1333, 812] width 100 height 30
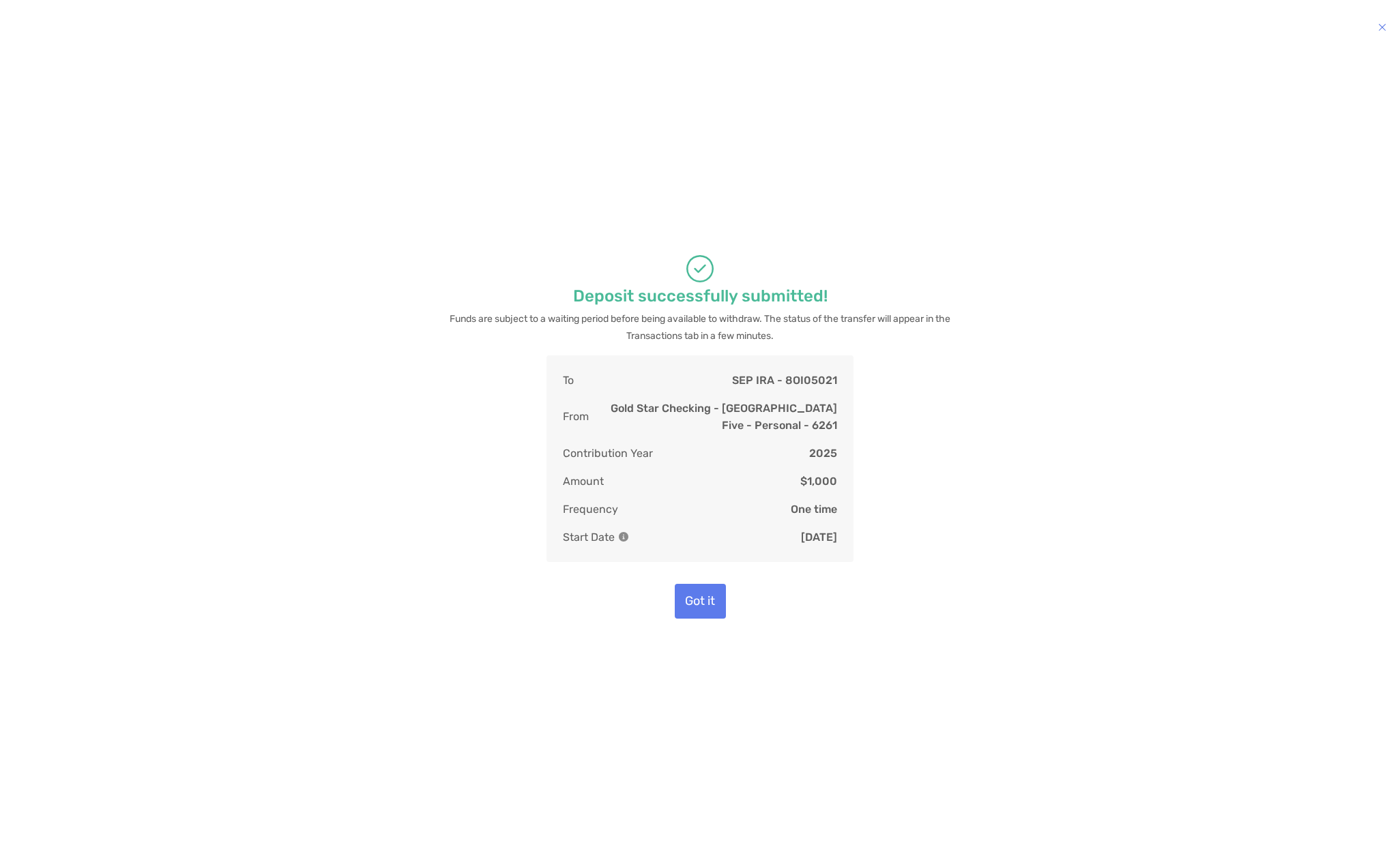
click at [698, 603] on button "Got it" at bounding box center [701, 601] width 51 height 35
click at [703, 599] on button "Got it" at bounding box center [701, 601] width 51 height 35
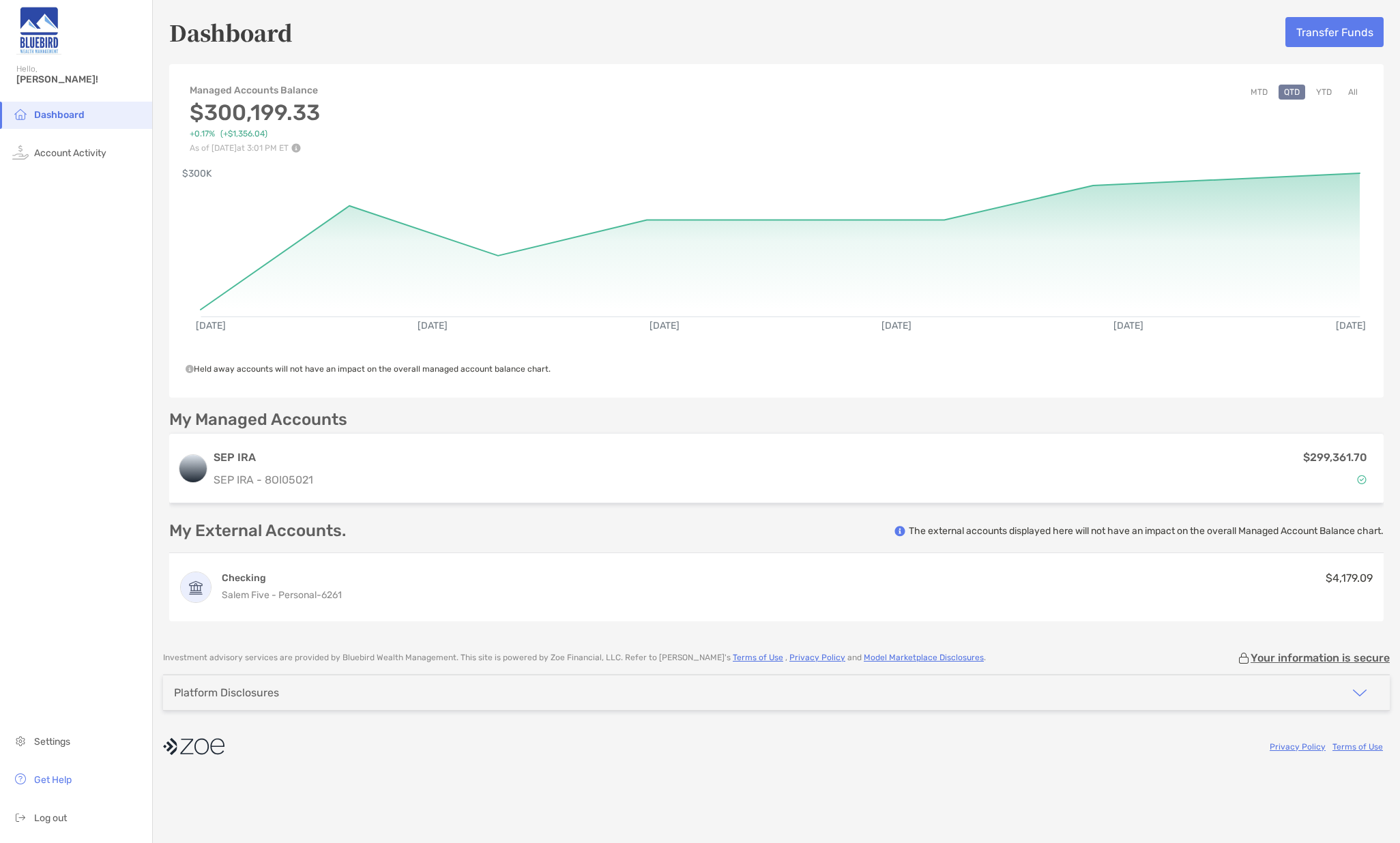
click at [1296, 692] on div "Platform Disclosures" at bounding box center [776, 693] width 1227 height 35
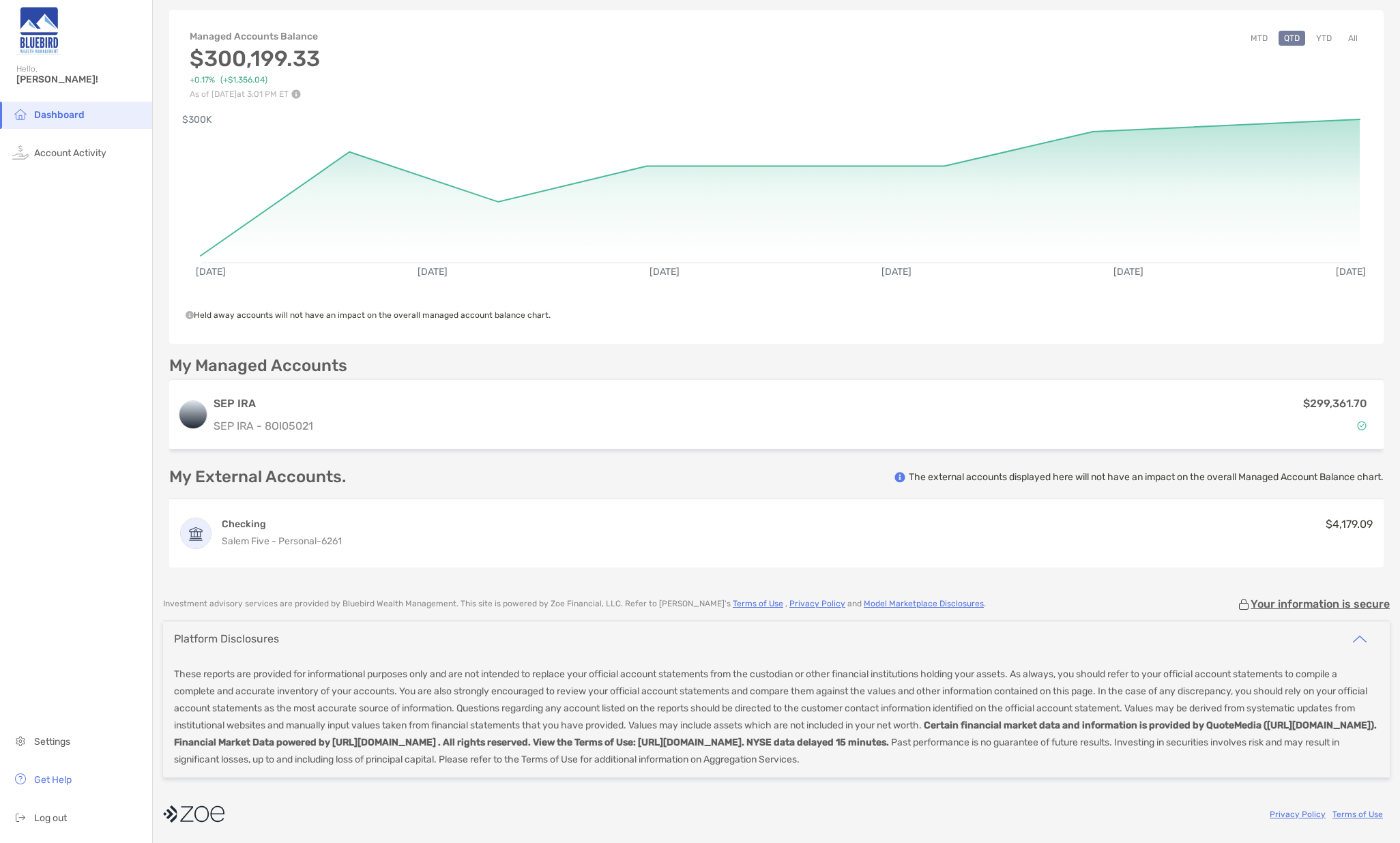
scroll to position [54, 0]
click at [1356, 640] on img "button" at bounding box center [1360, 640] width 17 height 17
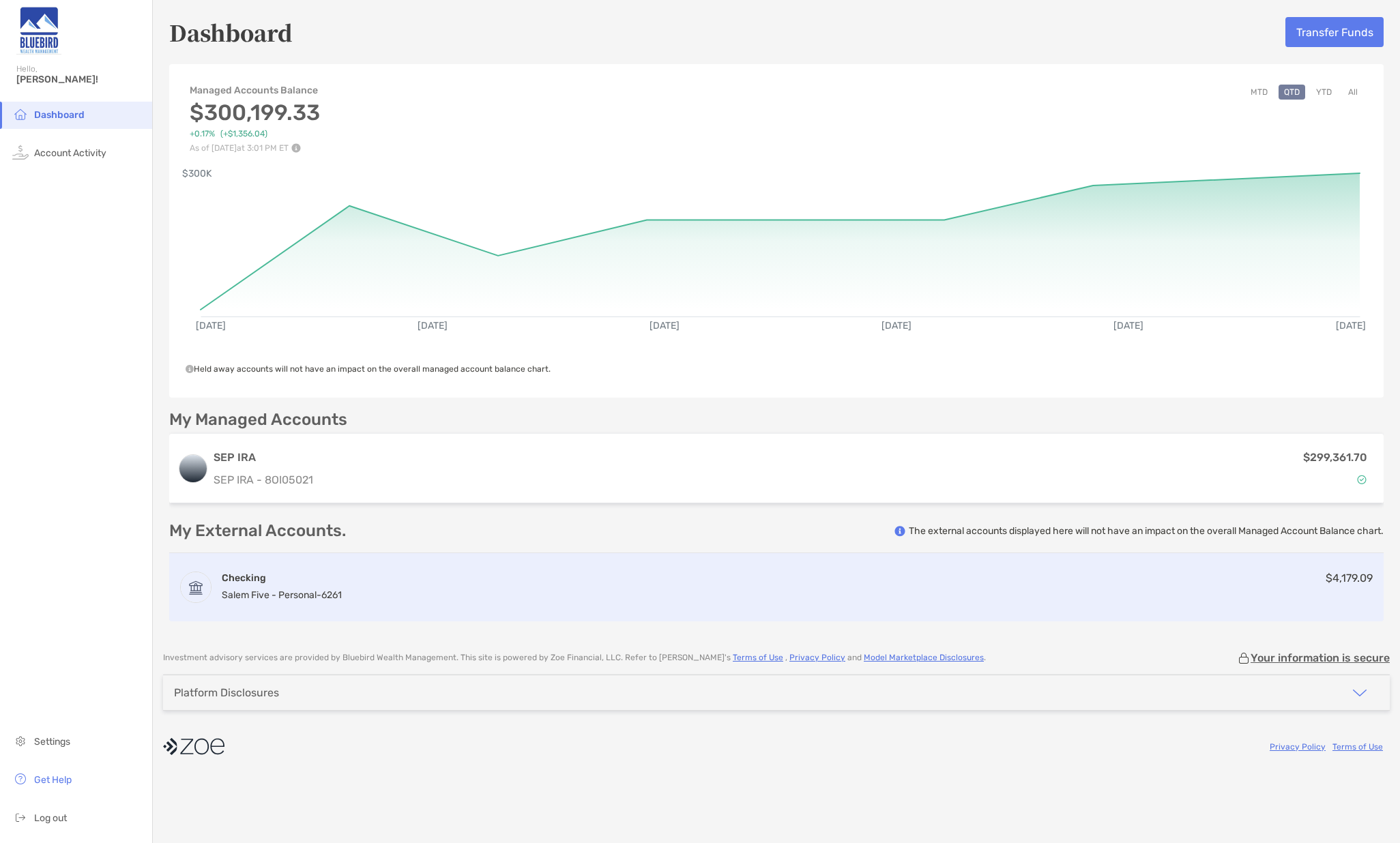
scroll to position [0, 0]
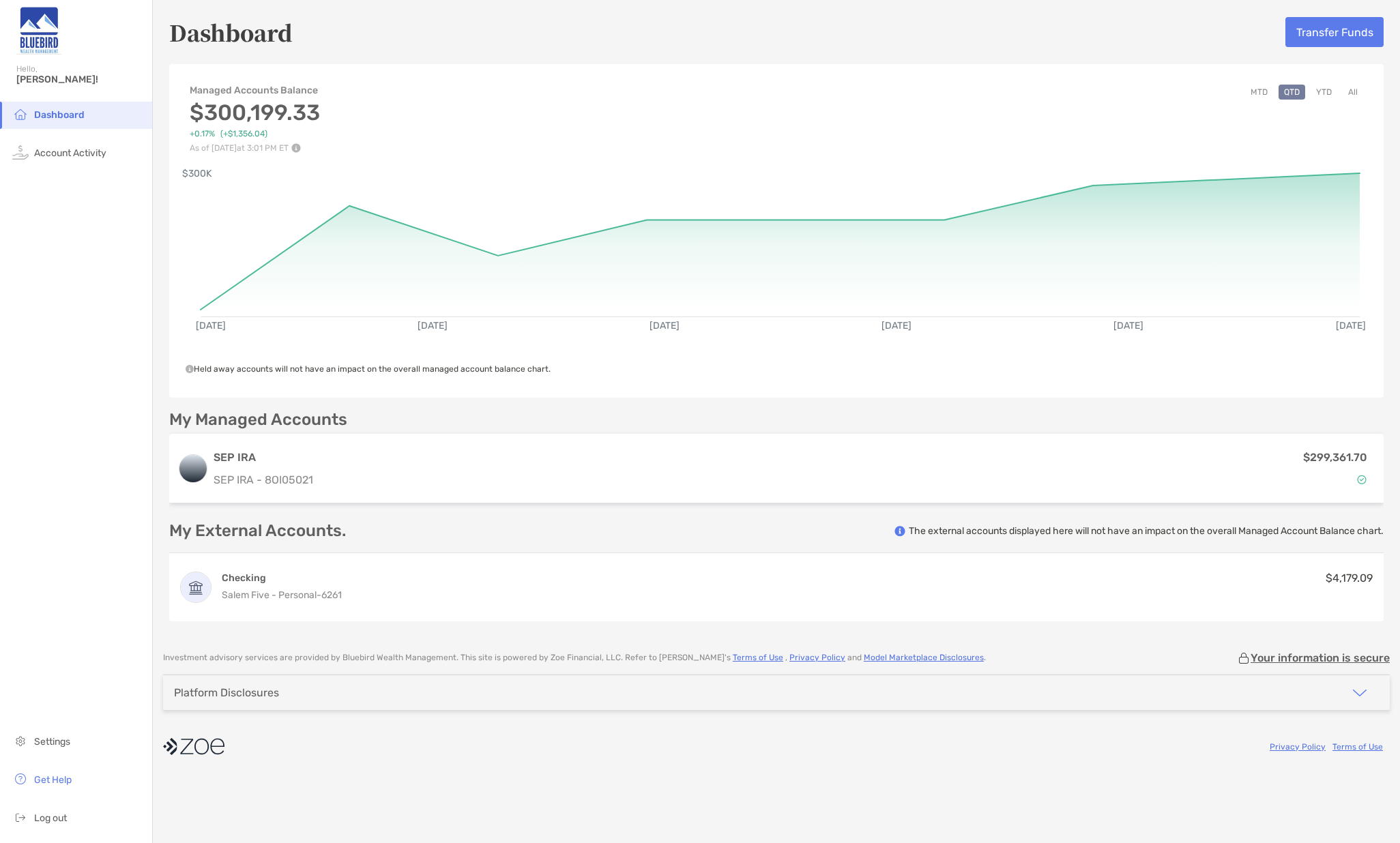
click at [40, 79] on span "[PERSON_NAME]!" at bounding box center [80, 79] width 128 height 11
click at [61, 815] on span "Log out" at bounding box center [50, 818] width 33 height 11
